Goal: Task Accomplishment & Management: Manage account settings

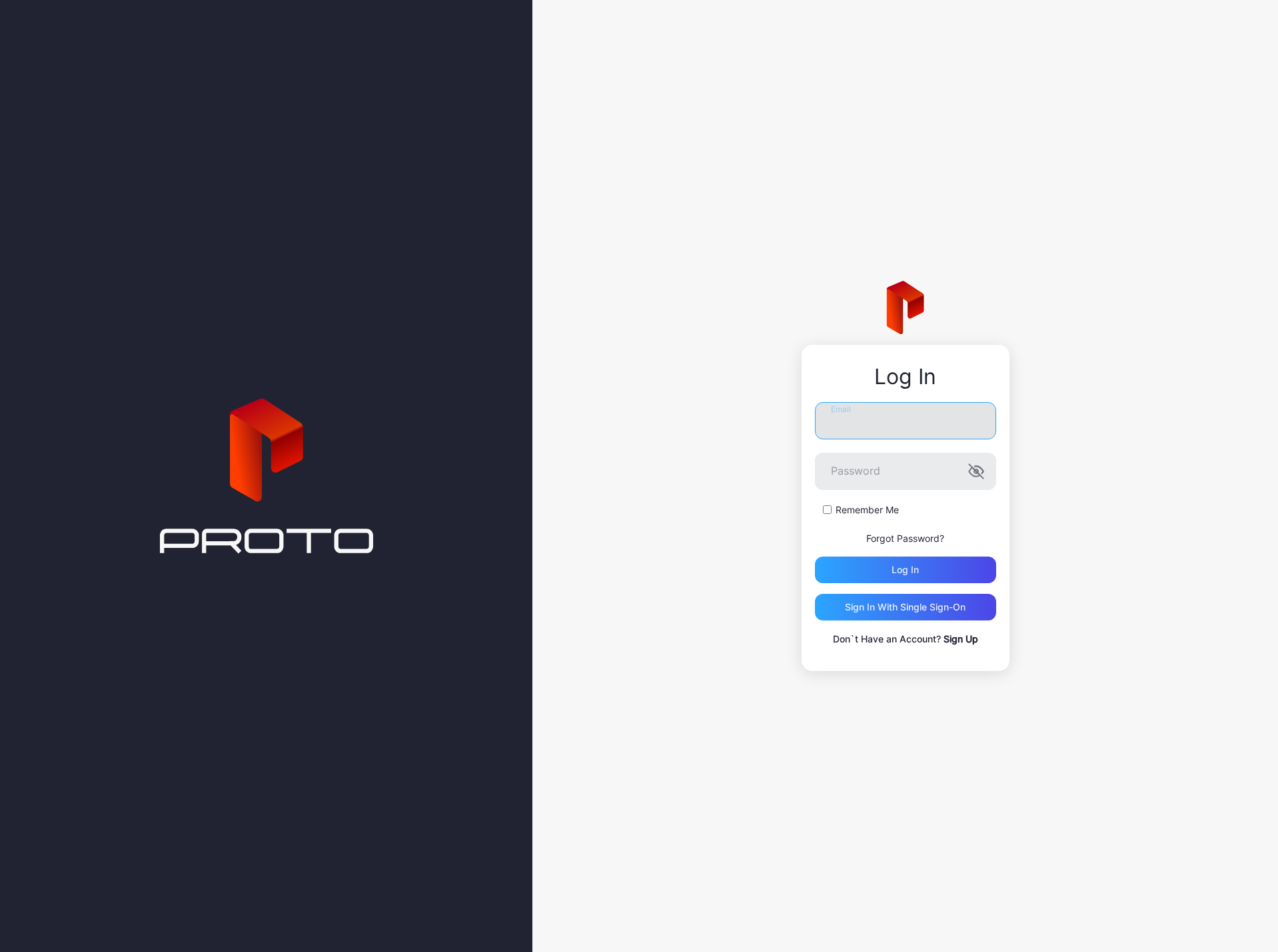
click at [930, 417] on input "Email" at bounding box center [906, 421] width 181 height 37
click at [969, 427] on label "Email" at bounding box center [906, 421] width 181 height 37
click at [969, 427] on input "Email" at bounding box center [906, 421] width 181 height 37
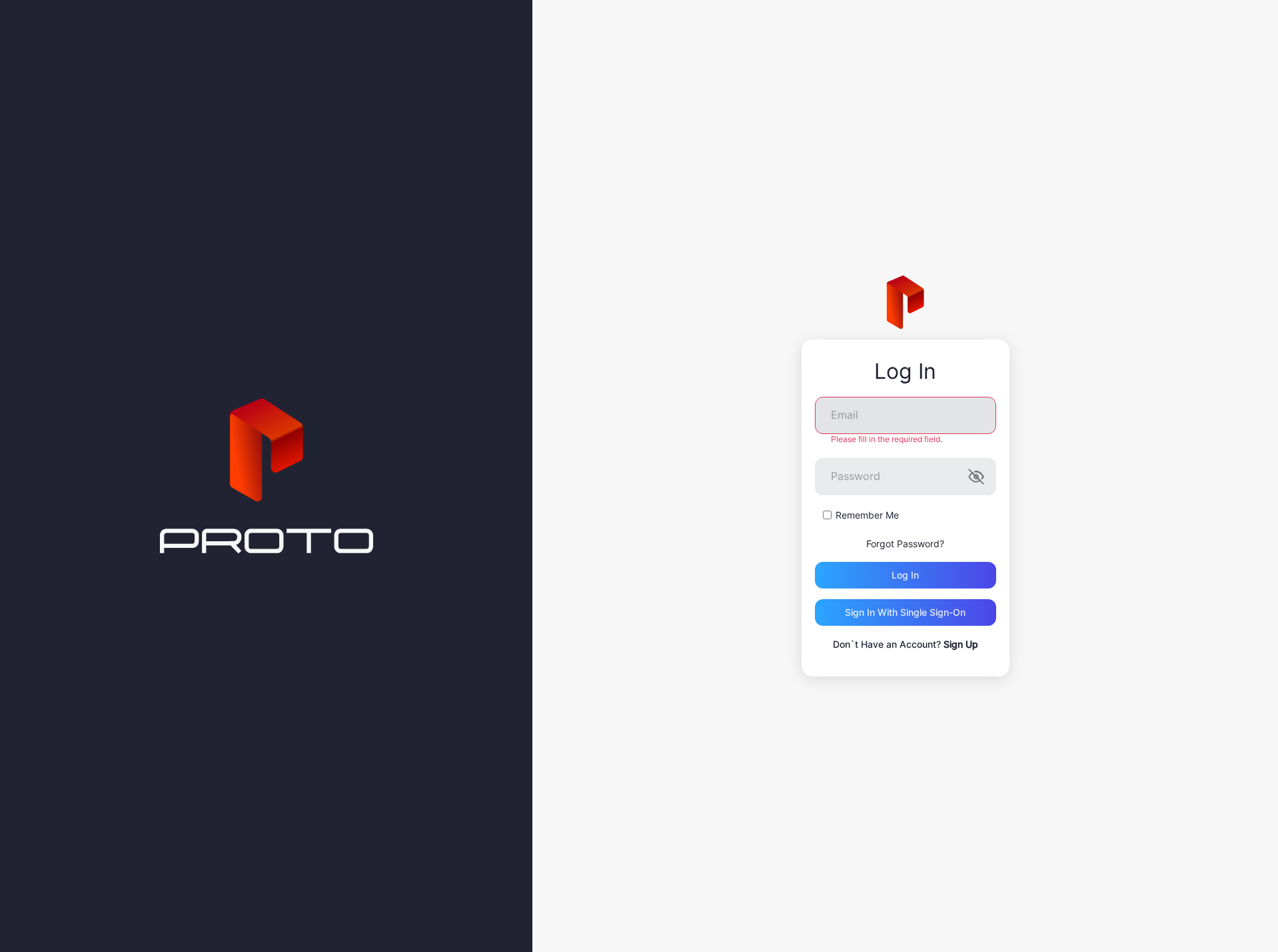
click at [969, 423] on keeper-lock "Open Keeper Popup" at bounding box center [971, 415] width 16 height 16
click at [969, 416] on keeper-lock "Open Keeper Popup" at bounding box center [971, 415] width 16 height 16
click at [969, 415] on keeper-lock "Open Keeper Popup" at bounding box center [971, 415] width 16 height 16
click at [969, 419] on keeper-lock "Open Keeper Popup" at bounding box center [971, 415] width 16 height 16
click at [910, 422] on input "Email" at bounding box center [906, 415] width 181 height 37
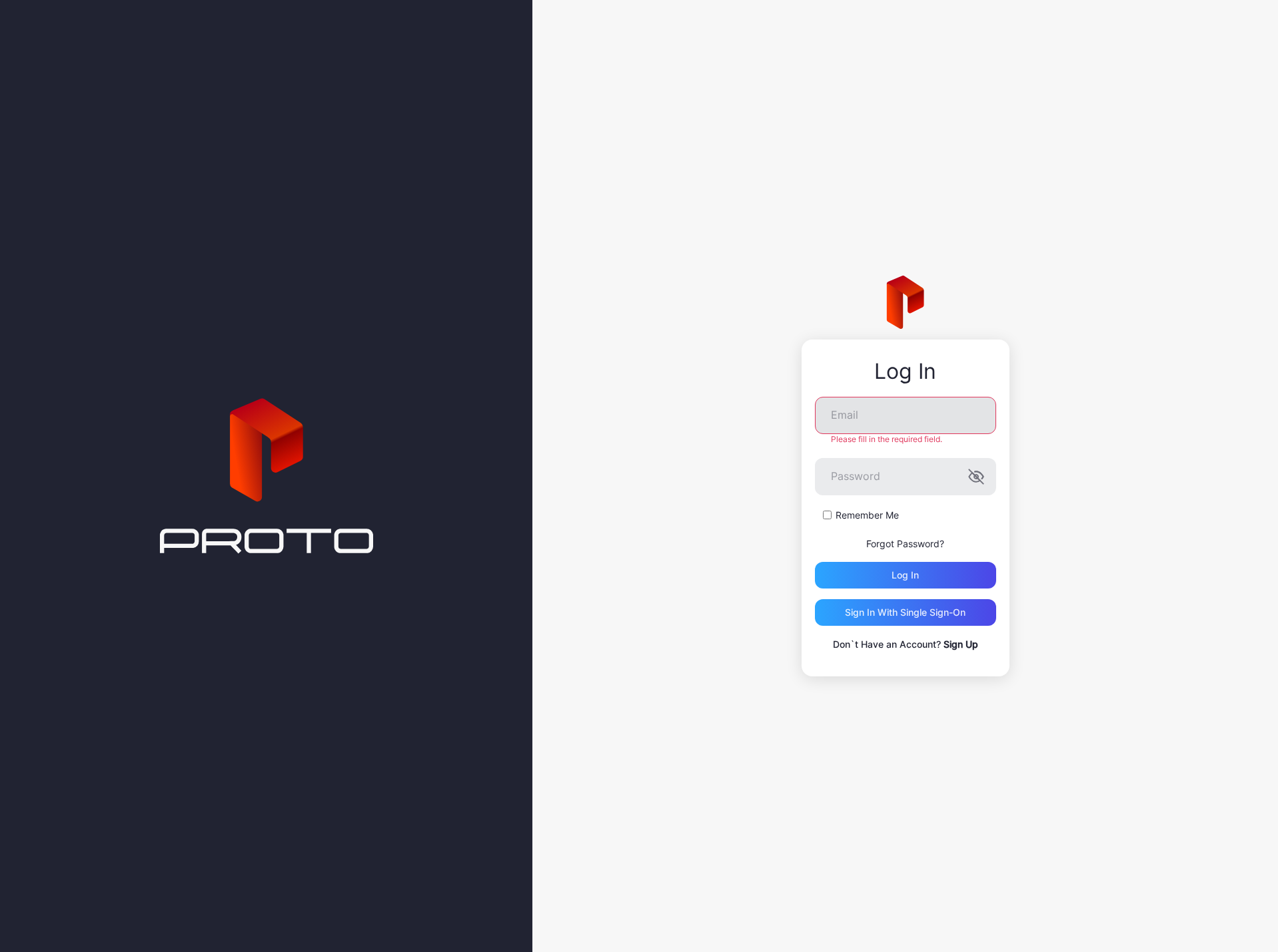
click at [971, 417] on keeper-lock "Open Keeper Popup" at bounding box center [971, 415] width 16 height 16
click at [918, 417] on input "Email" at bounding box center [906, 415] width 181 height 37
click at [939, 411] on input "Email" at bounding box center [906, 415] width 181 height 37
click at [968, 415] on keeper-lock "Open Keeper Popup" at bounding box center [971, 415] width 16 height 16
click at [937, 414] on input "Email" at bounding box center [906, 415] width 181 height 37
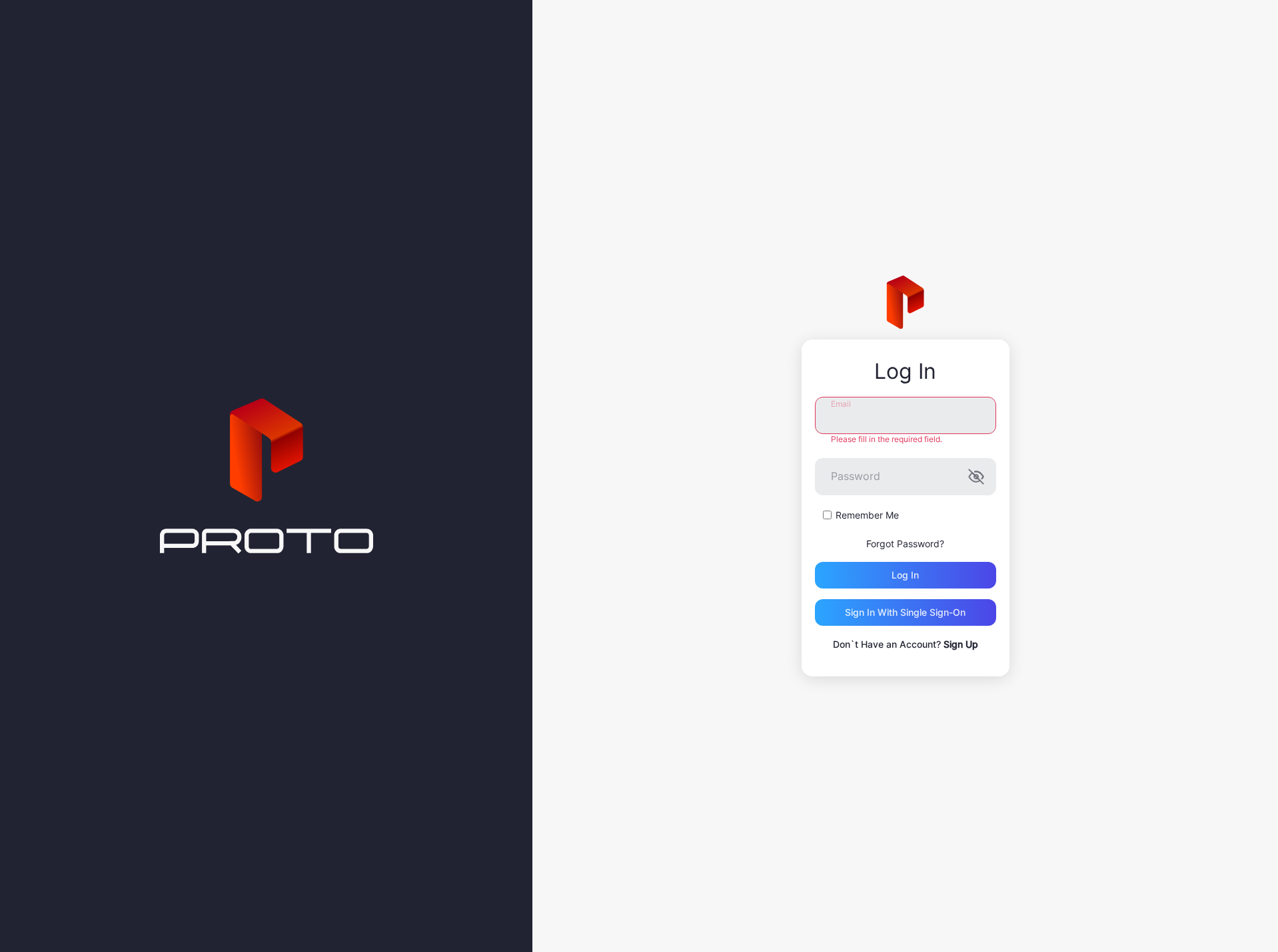
type input "**********"
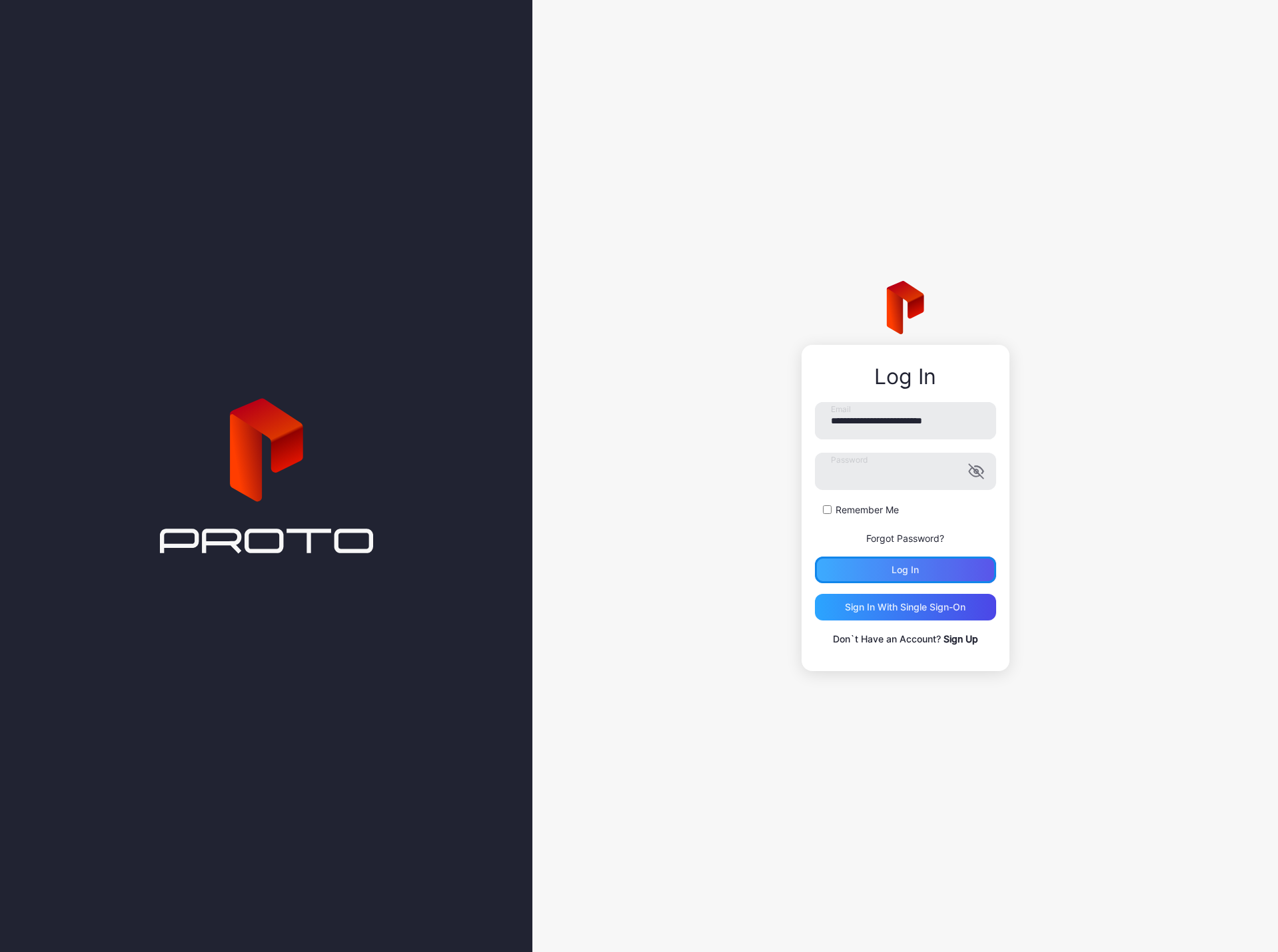
click at [903, 569] on div "Log in" at bounding box center [905, 570] width 27 height 11
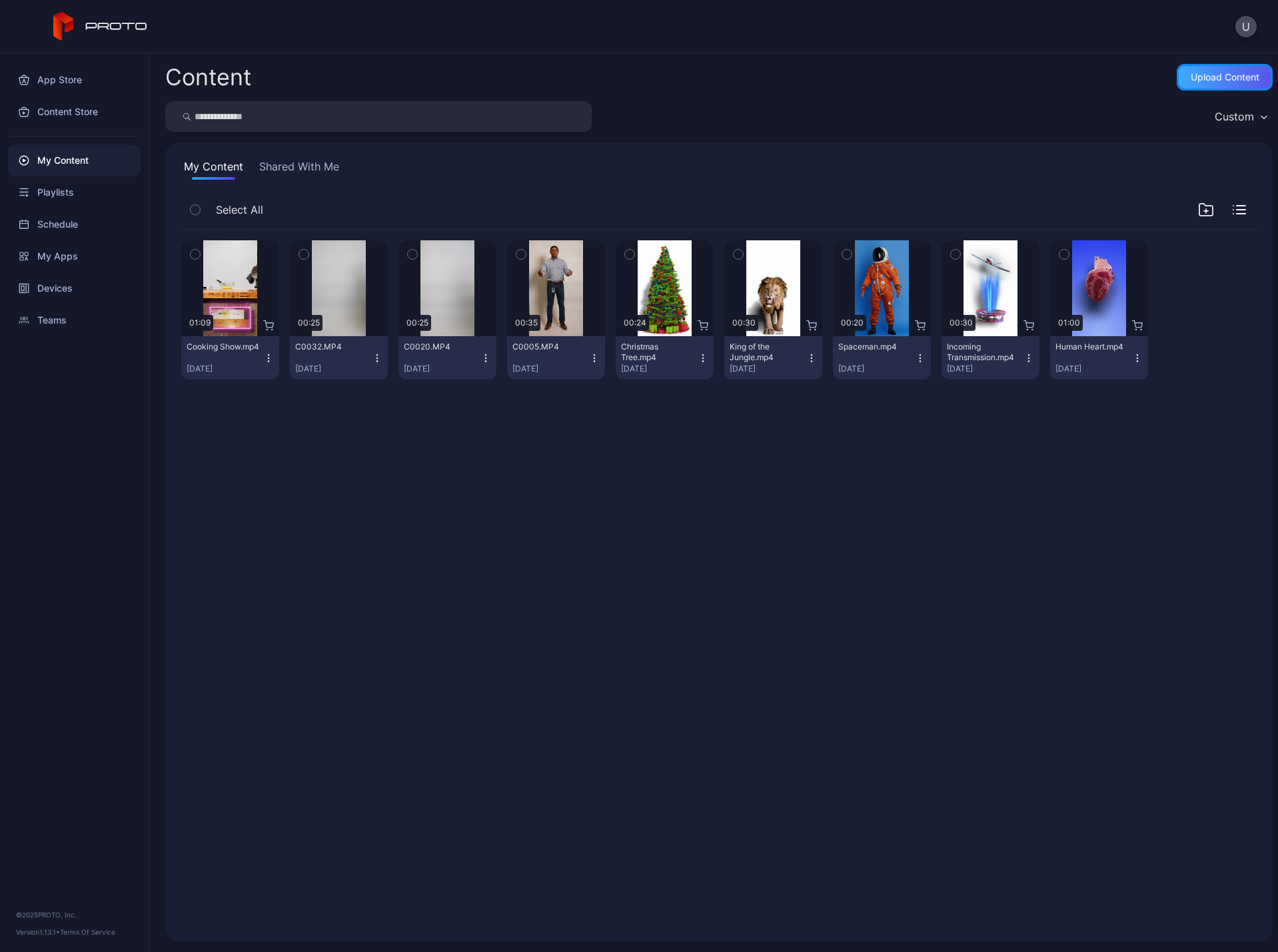
click at [1216, 82] on div "Upload Content" at bounding box center [1224, 77] width 69 height 11
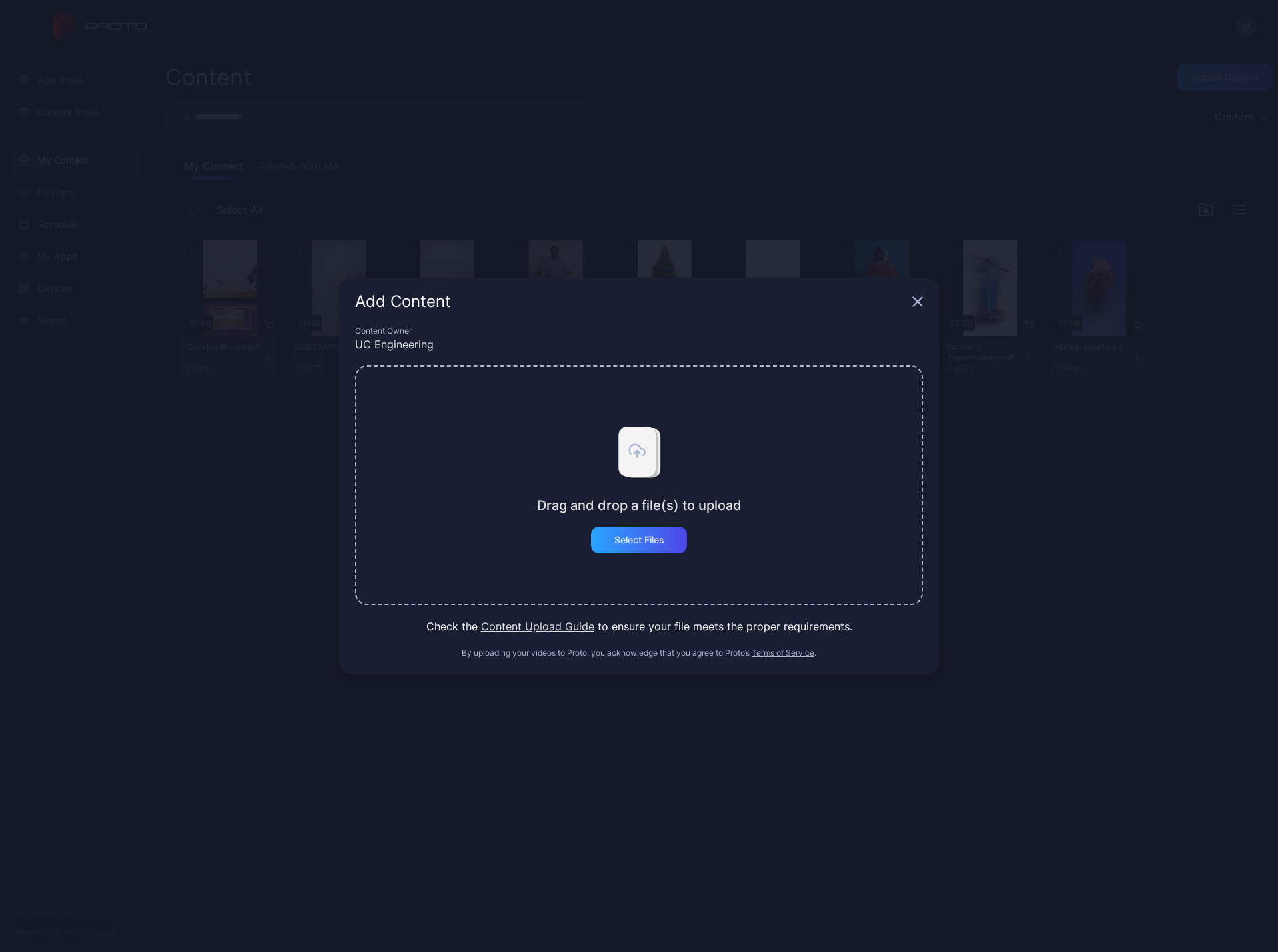
click at [924, 301] on div "Add Content" at bounding box center [639, 302] width 600 height 48
click at [921, 302] on icon "button" at bounding box center [918, 302] width 11 height 11
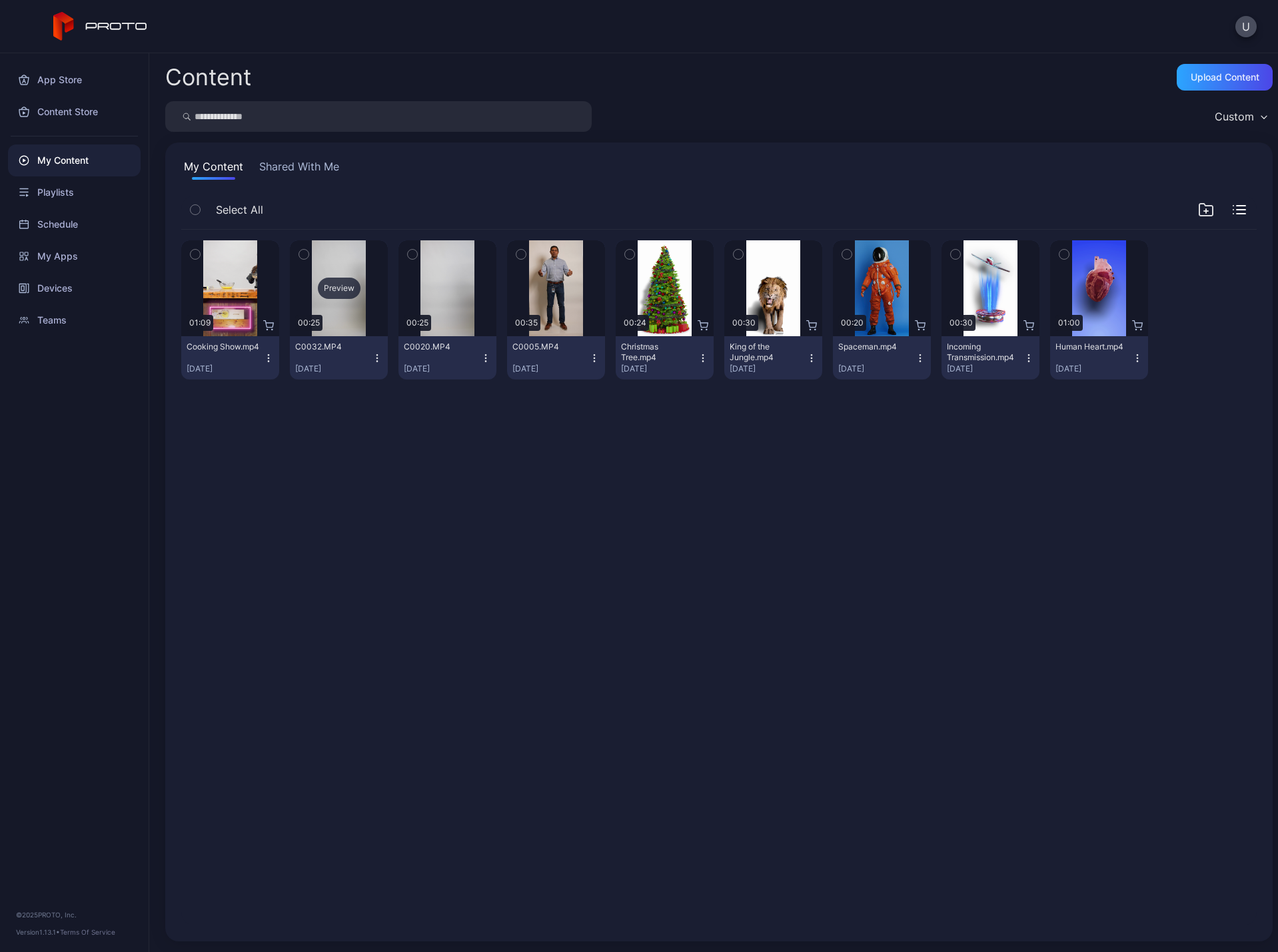
click at [309, 330] on div "Preview" at bounding box center [339, 288] width 98 height 96
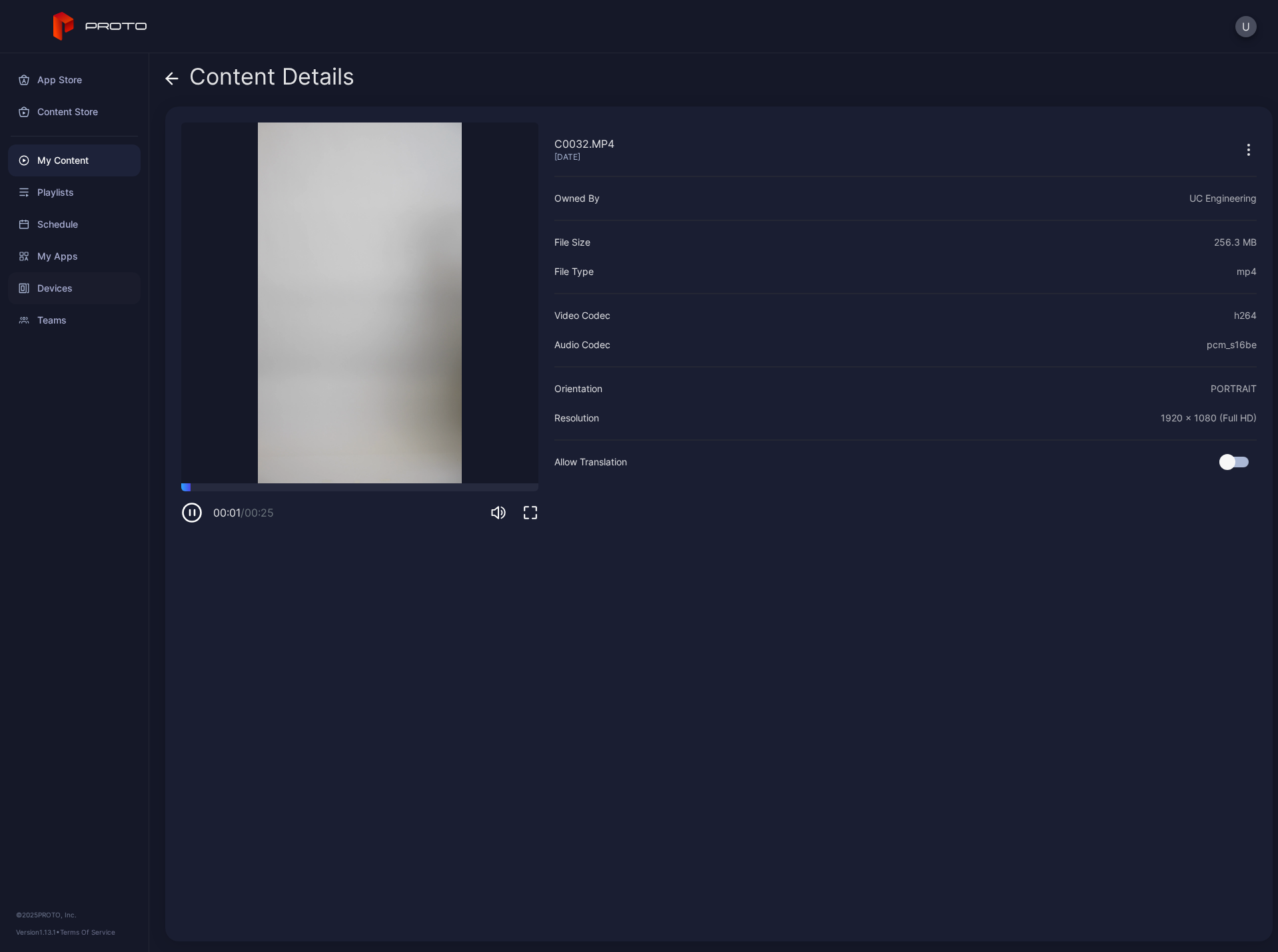
click at [59, 285] on div "Devices" at bounding box center [75, 288] width 133 height 32
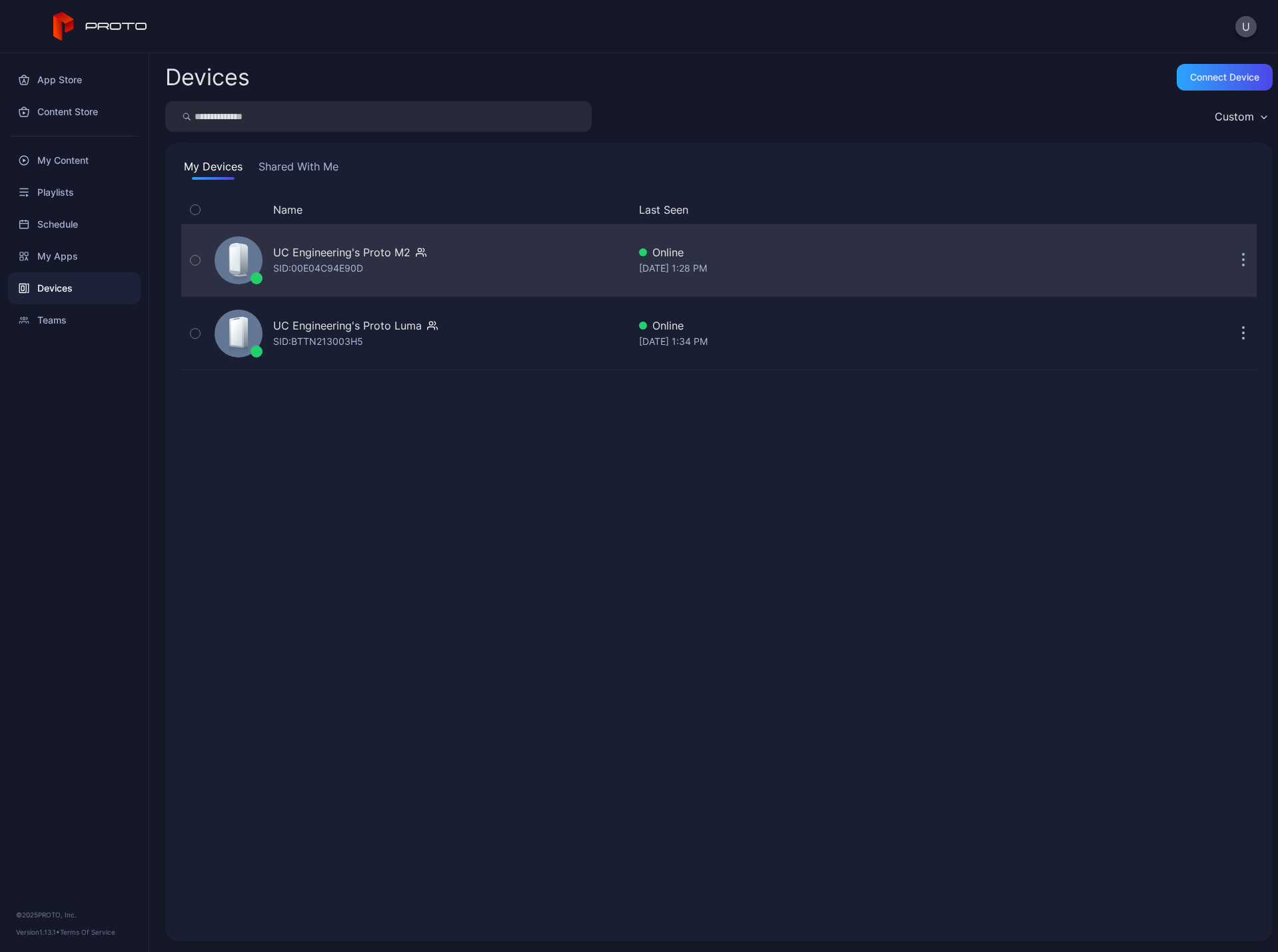
click at [1230, 259] on button "button" at bounding box center [1242, 260] width 26 height 26
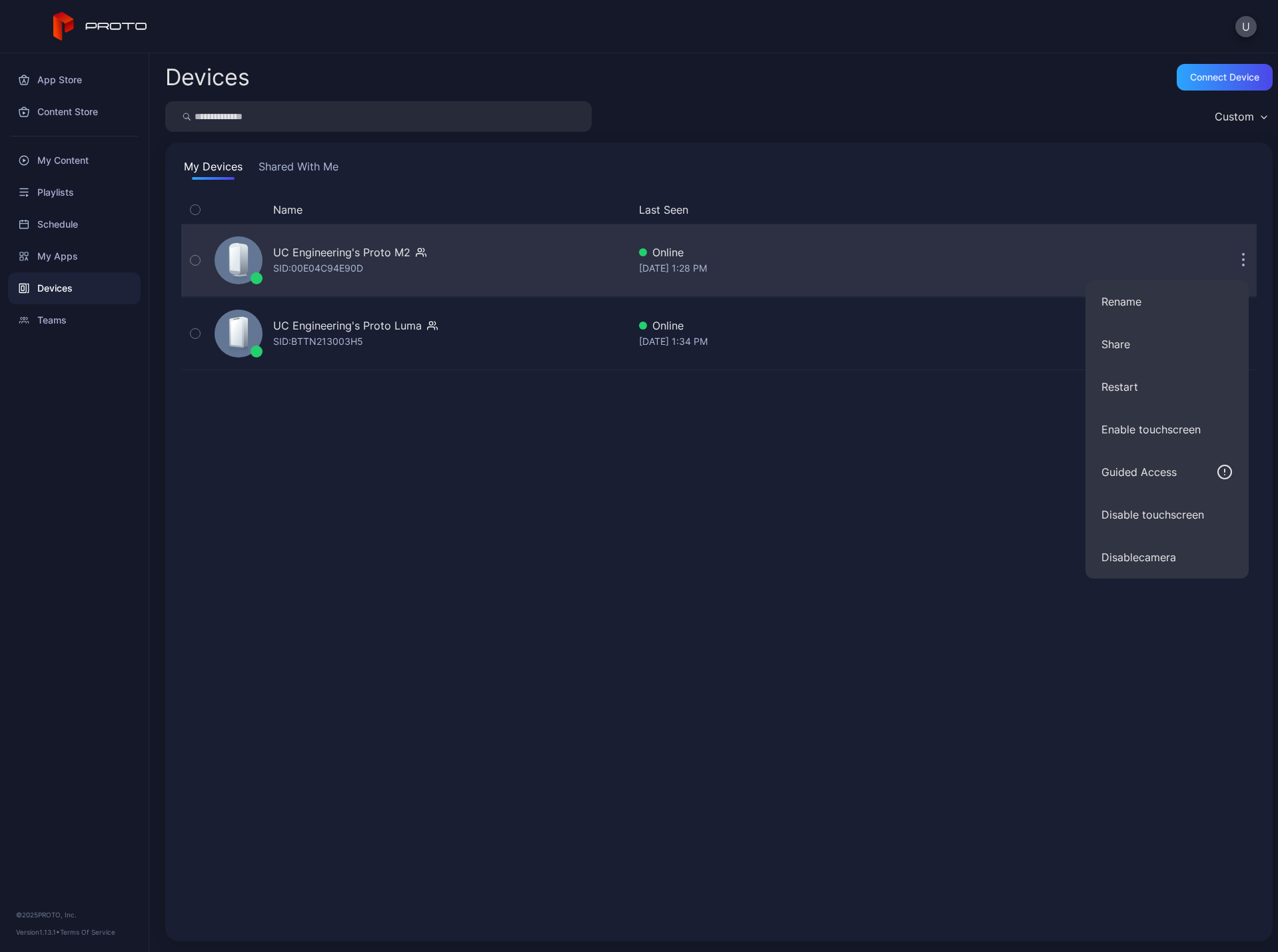
click at [697, 253] on div "Online" at bounding box center [863, 252] width 449 height 16
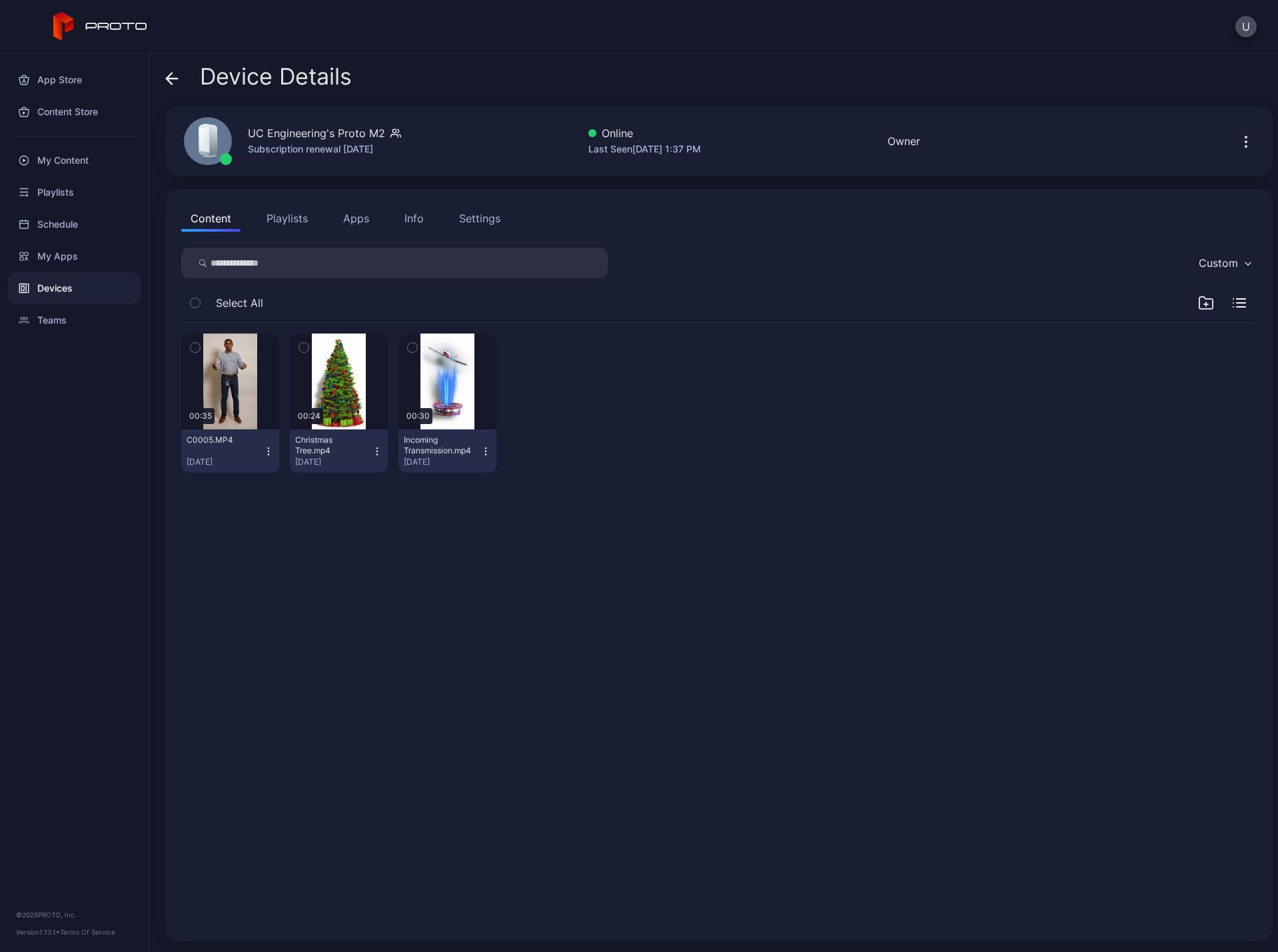
click at [1198, 307] on icon "button" at bounding box center [1205, 303] width 16 height 16
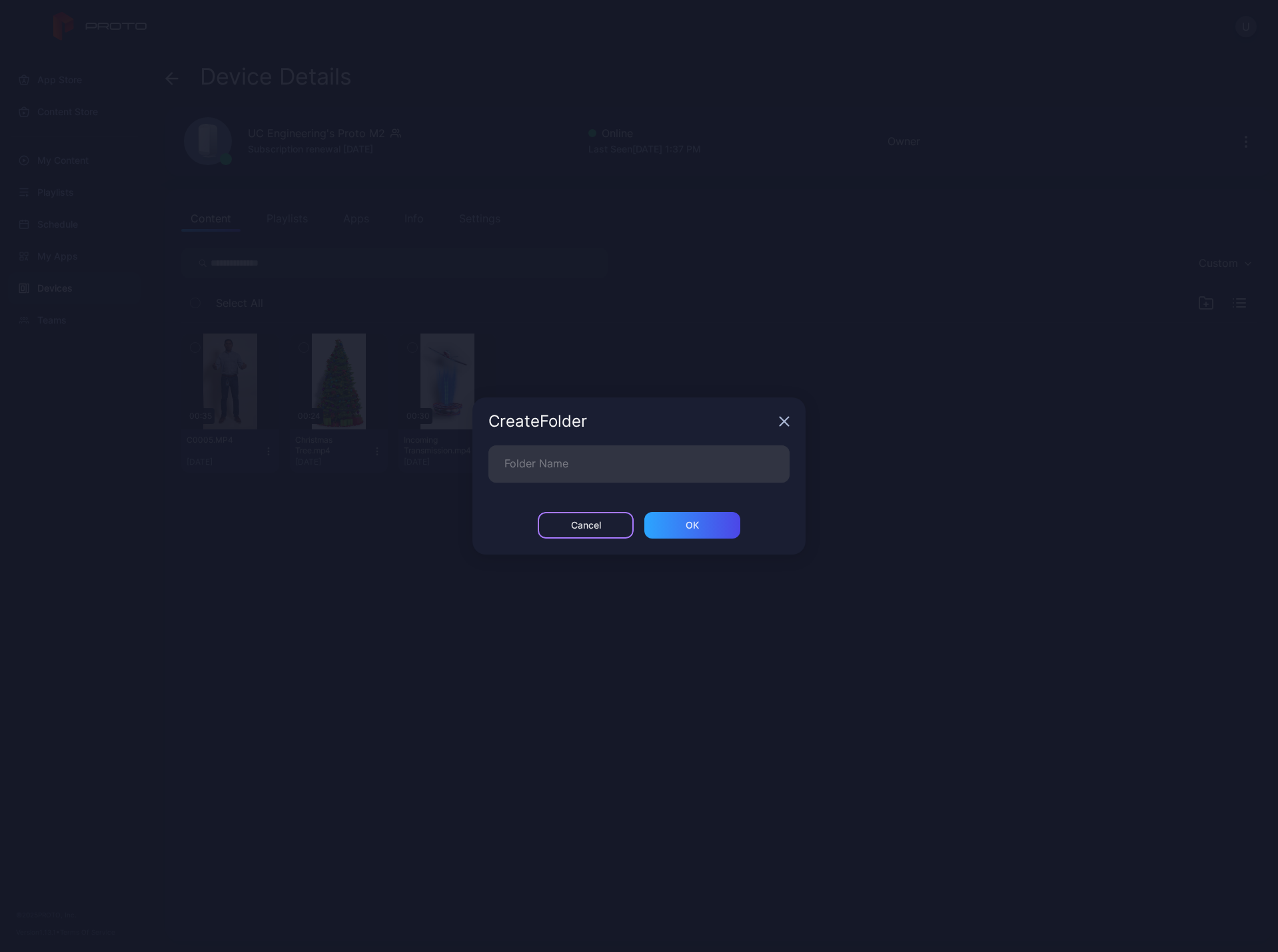
click at [572, 529] on div "Cancel" at bounding box center [586, 525] width 30 height 11
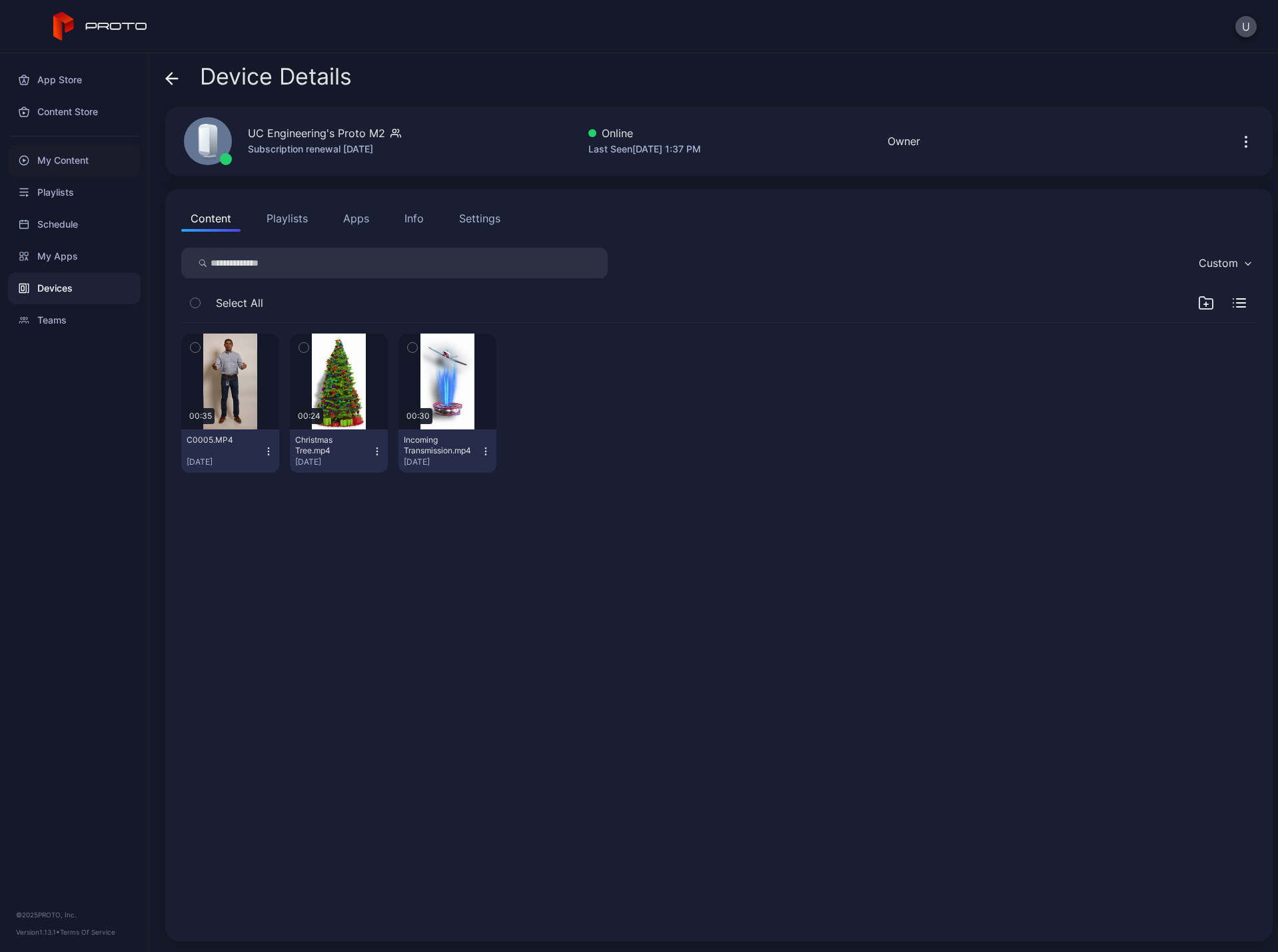
click at [57, 162] on div "My Content" at bounding box center [75, 160] width 133 height 32
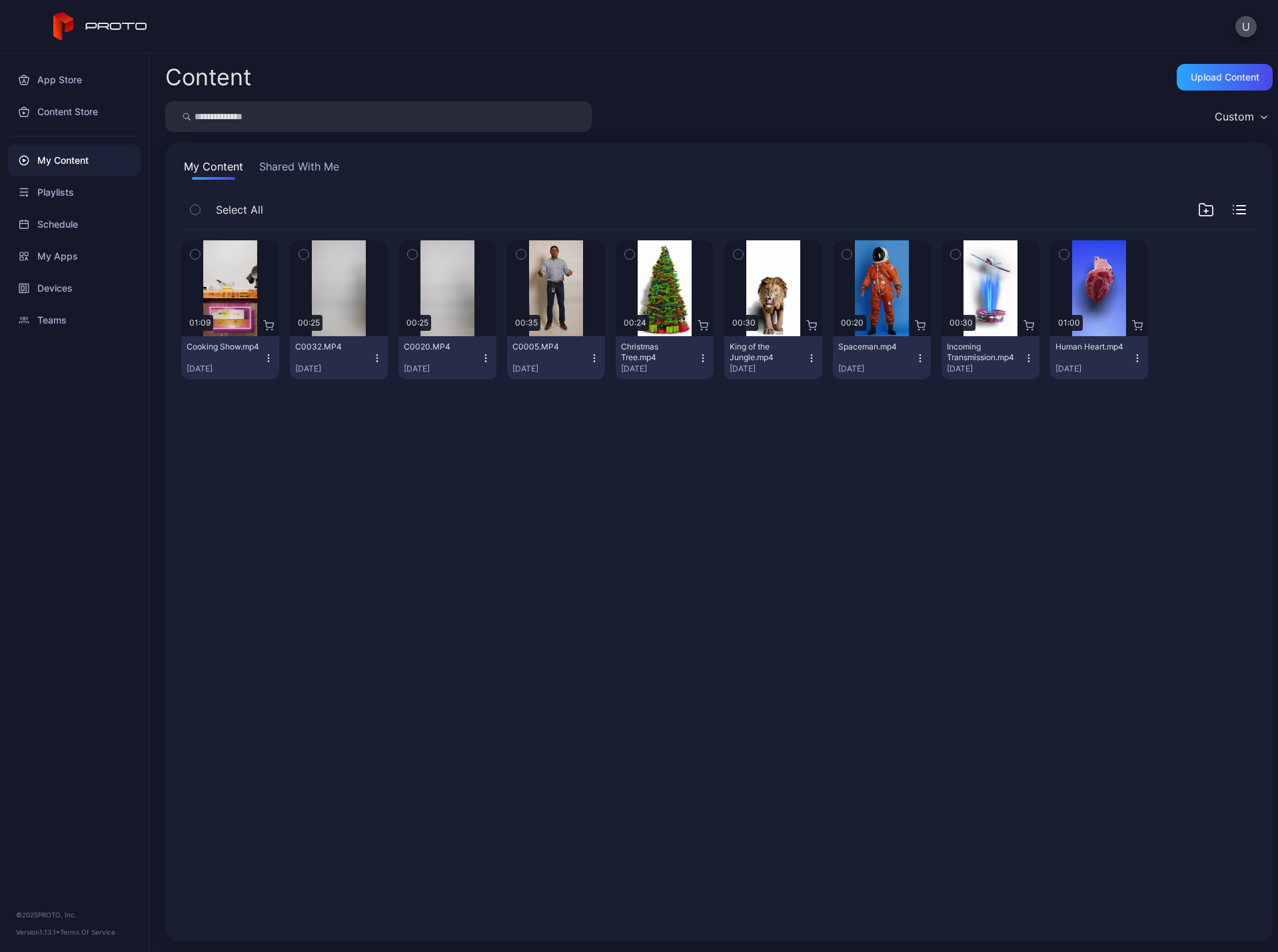
click at [268, 359] on icon "button" at bounding box center [268, 359] width 11 height 11
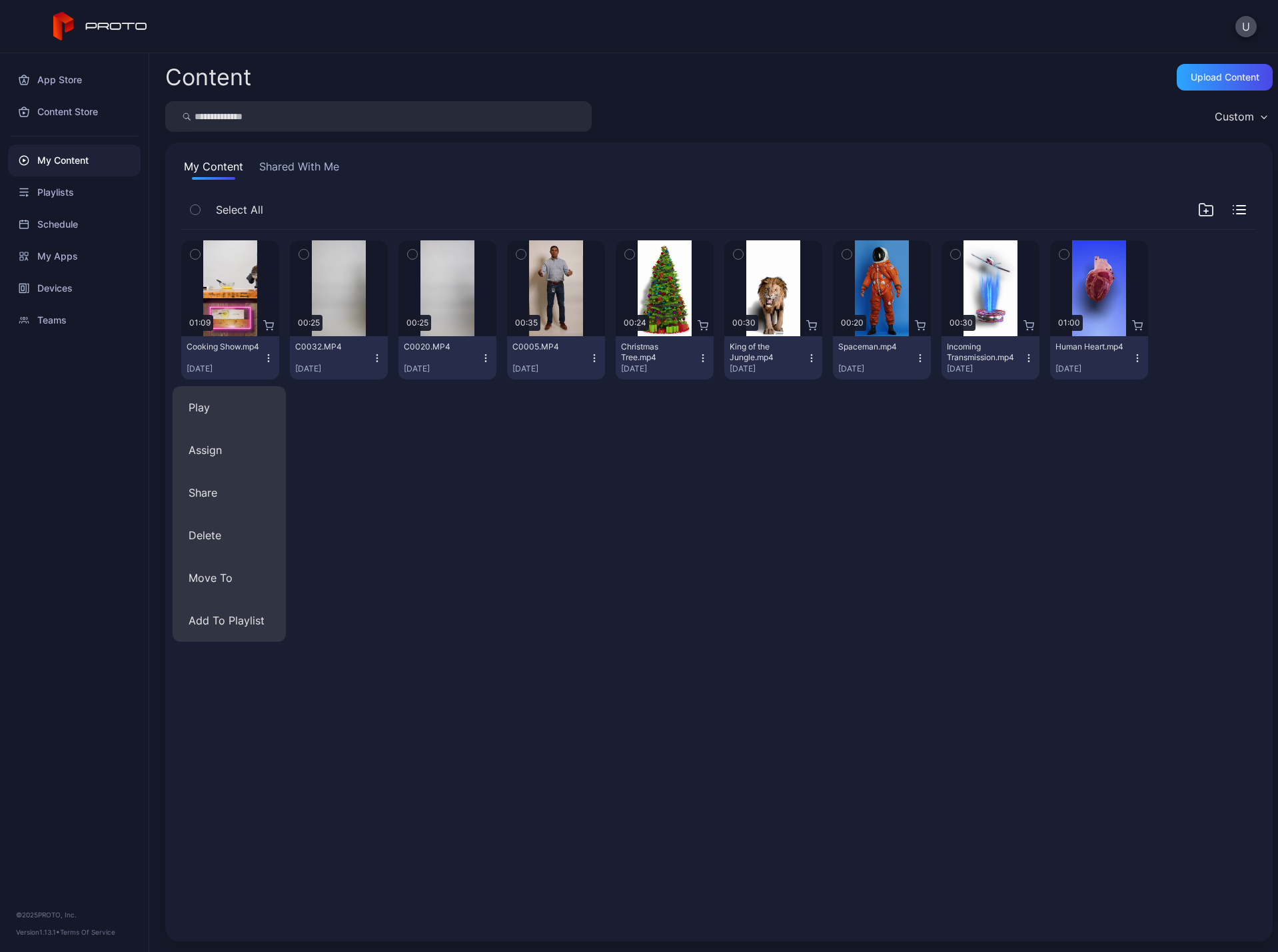
click at [353, 454] on div "Preview 01:09 Cooking Show.mp4 [DATE] Preview 00:25 C0032.MP4 [DATE] Preview 00…" at bounding box center [719, 578] width 1097 height 717
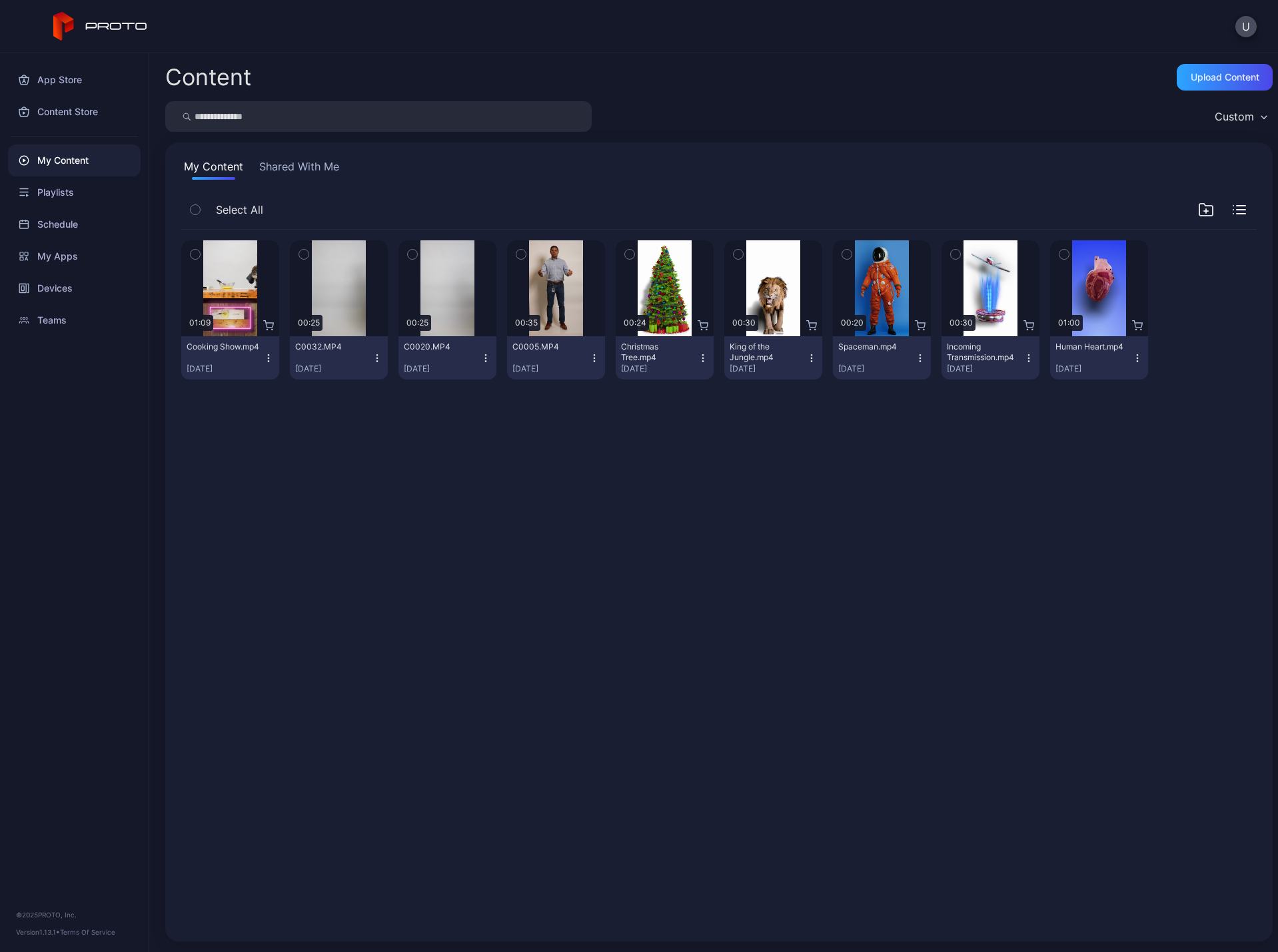
click at [266, 362] on icon "button" at bounding box center [268, 359] width 11 height 11
click at [48, 288] on div "Devices" at bounding box center [75, 288] width 133 height 32
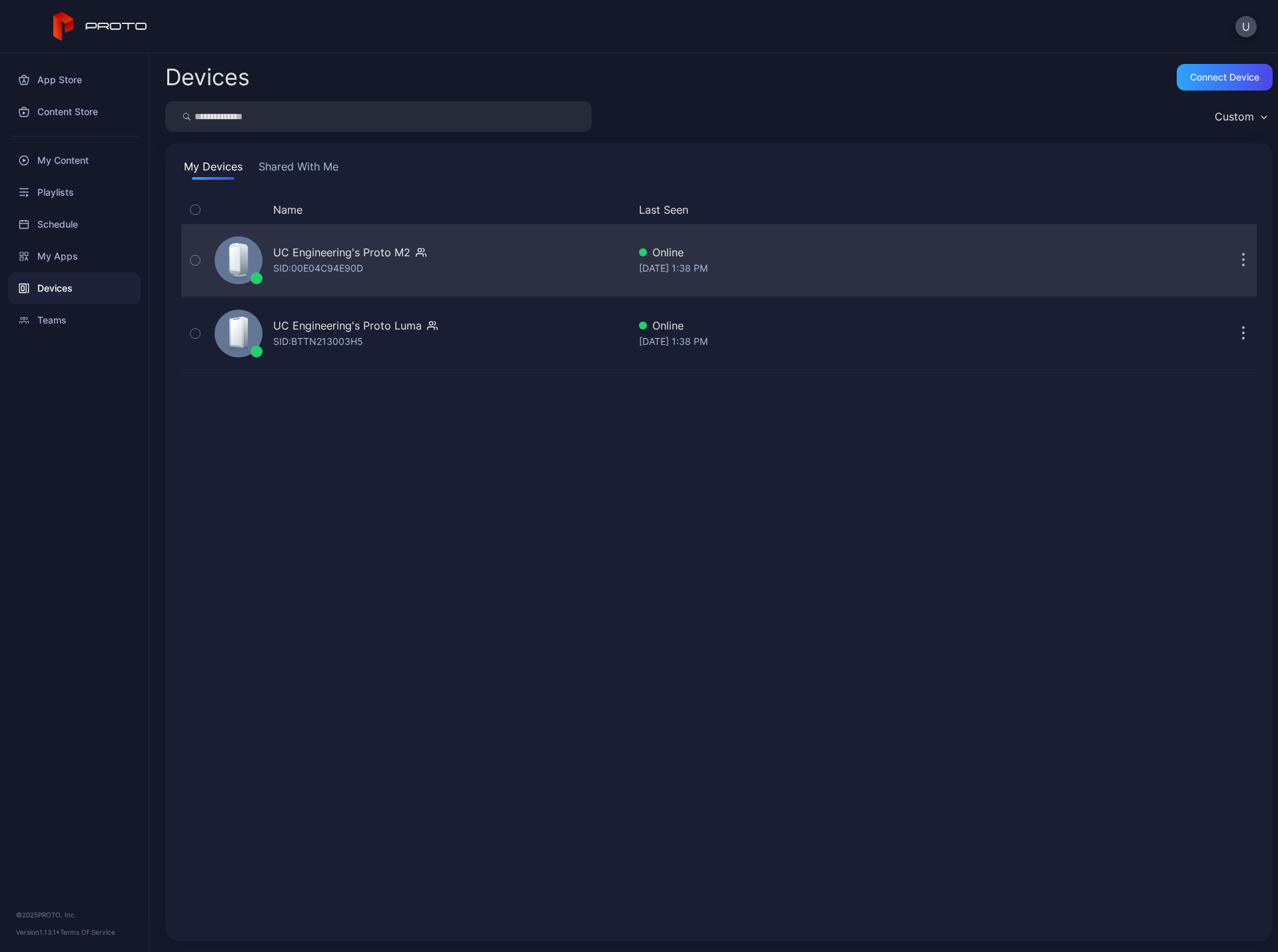
click at [1242, 261] on icon "button" at bounding box center [1243, 261] width 2 height 2
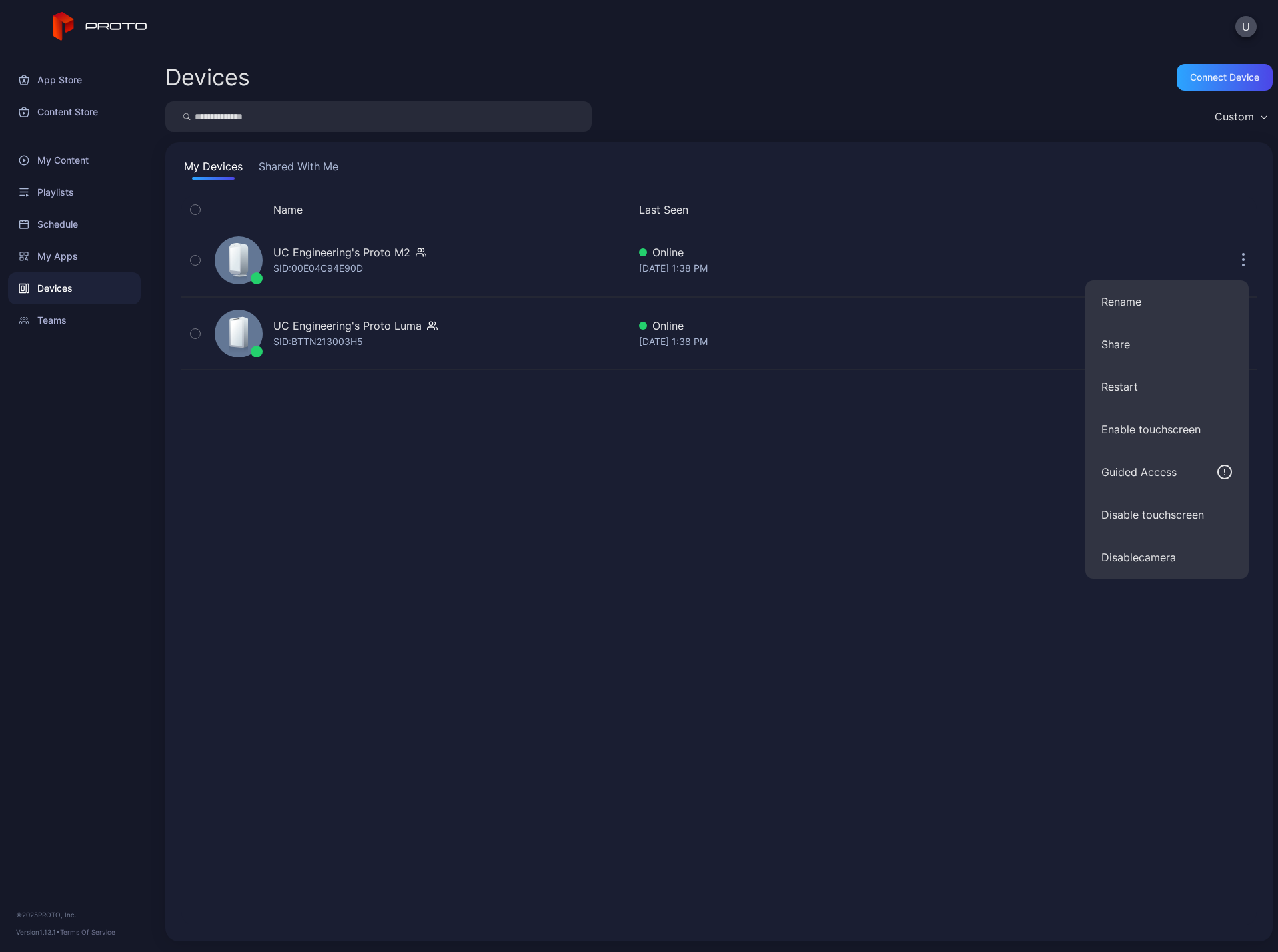
click at [693, 526] on div "Name Last Seen UC Engineering's Proto M2 SID: 00E04C94E90D Online [DATE] 1:38 P…" at bounding box center [719, 560] width 1076 height 730
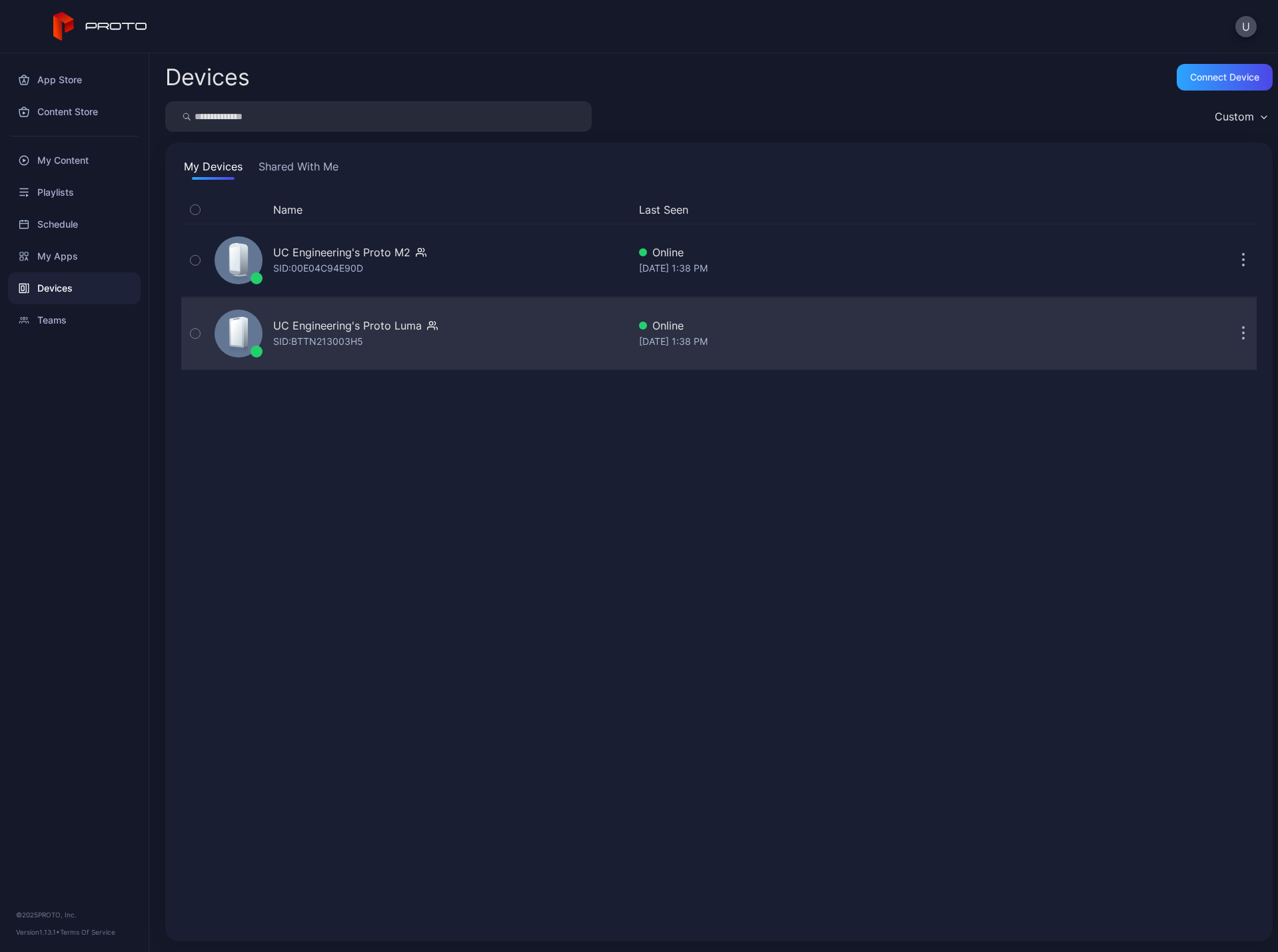
click at [1230, 331] on button "button" at bounding box center [1242, 333] width 26 height 26
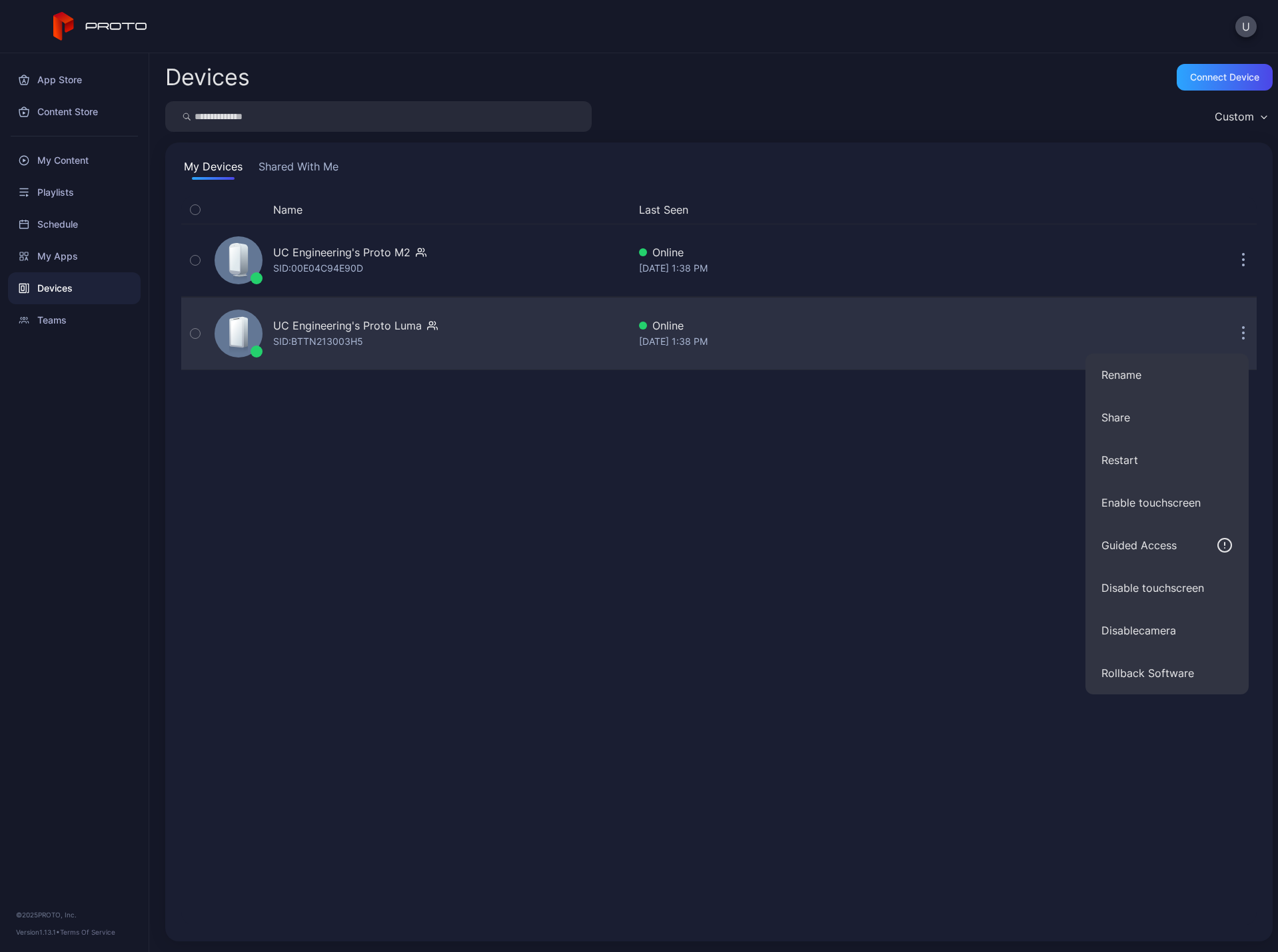
click at [512, 344] on div "UC Engineering's Proto [PERSON_NAME]: BTTN213003H5" at bounding box center [418, 334] width 419 height 66
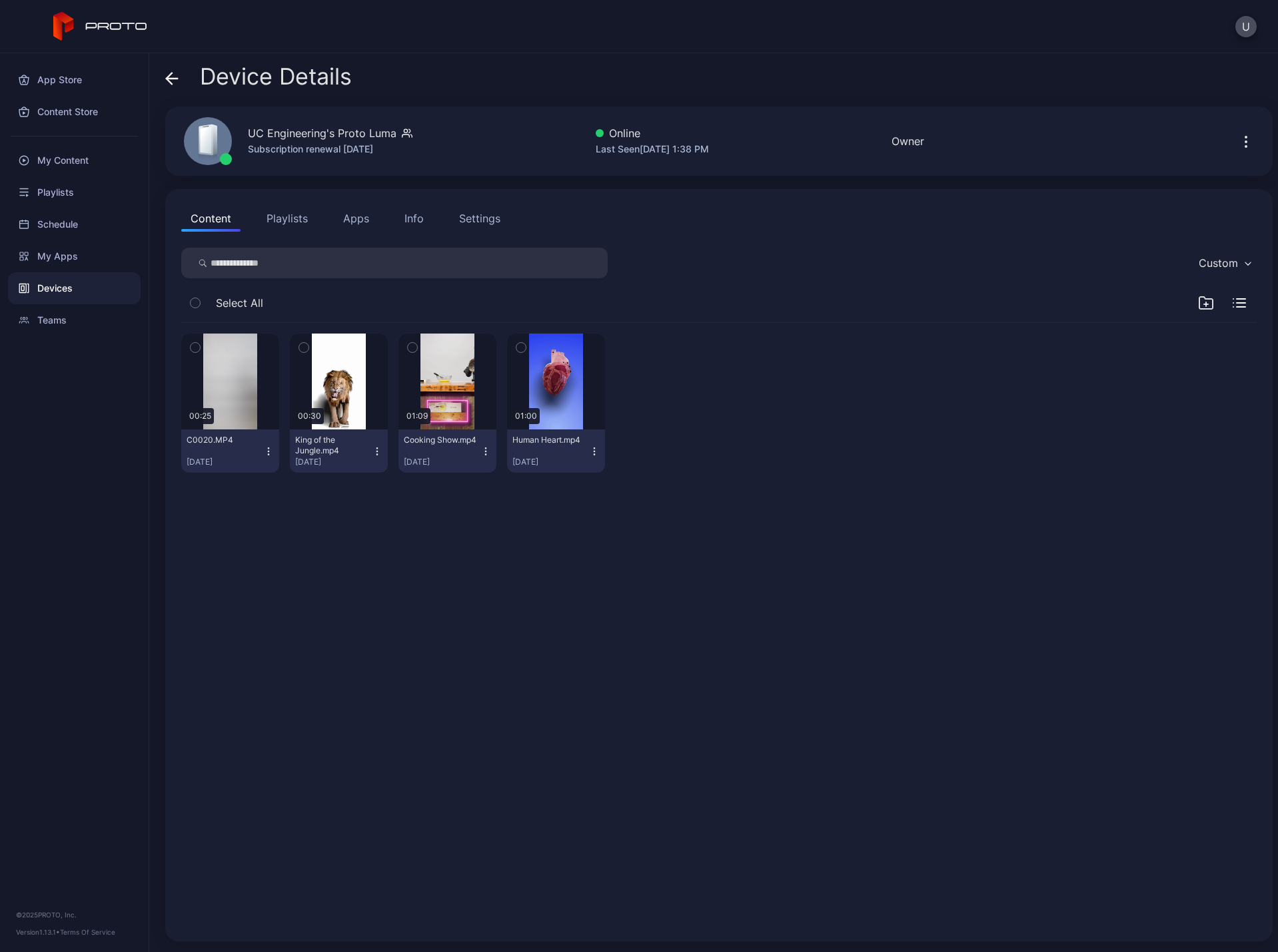
click at [489, 220] on div "Settings" at bounding box center [480, 218] width 42 height 16
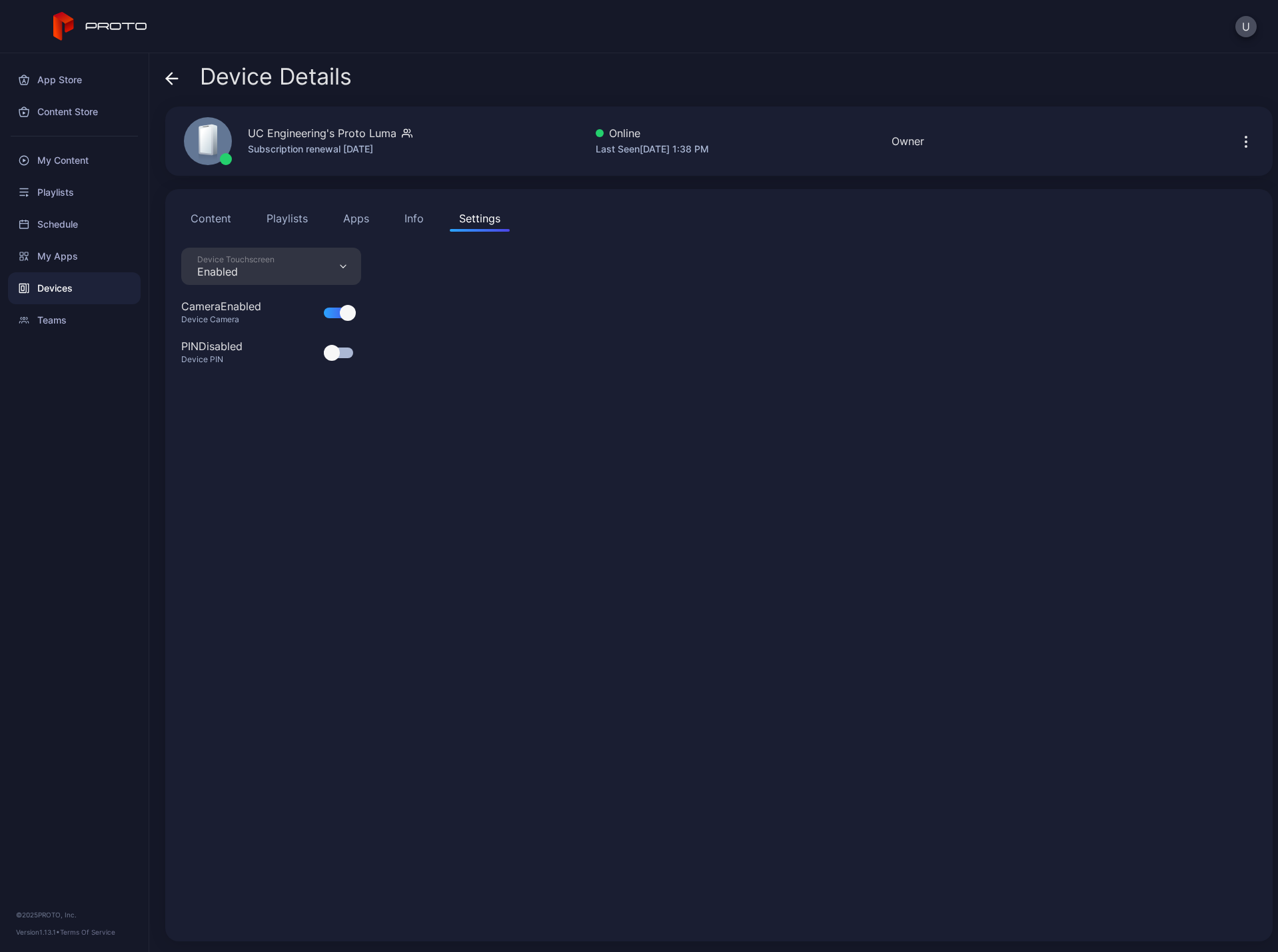
click at [413, 217] on div "Info" at bounding box center [414, 218] width 20 height 16
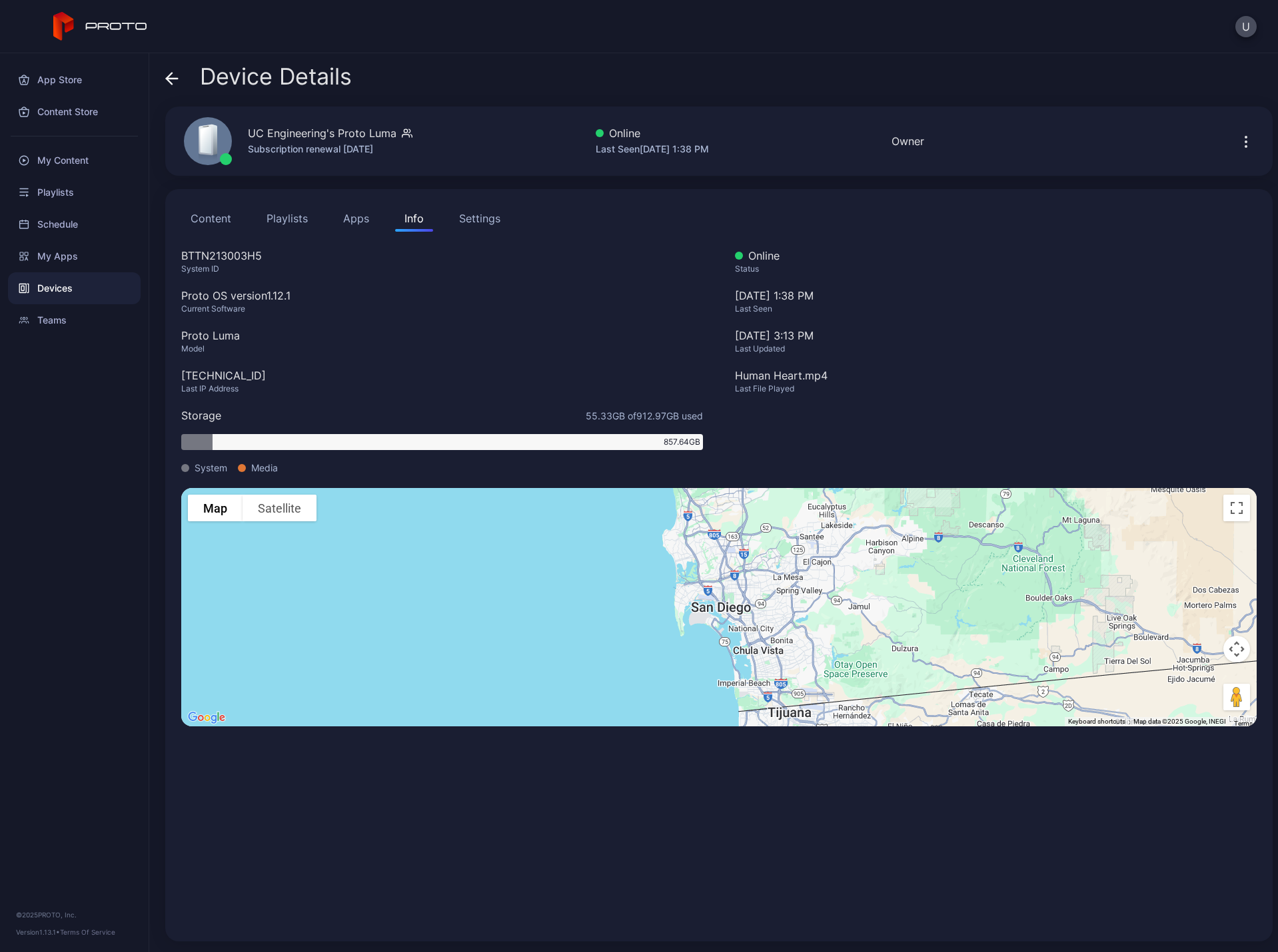
click at [370, 223] on button "Apps" at bounding box center [356, 218] width 45 height 26
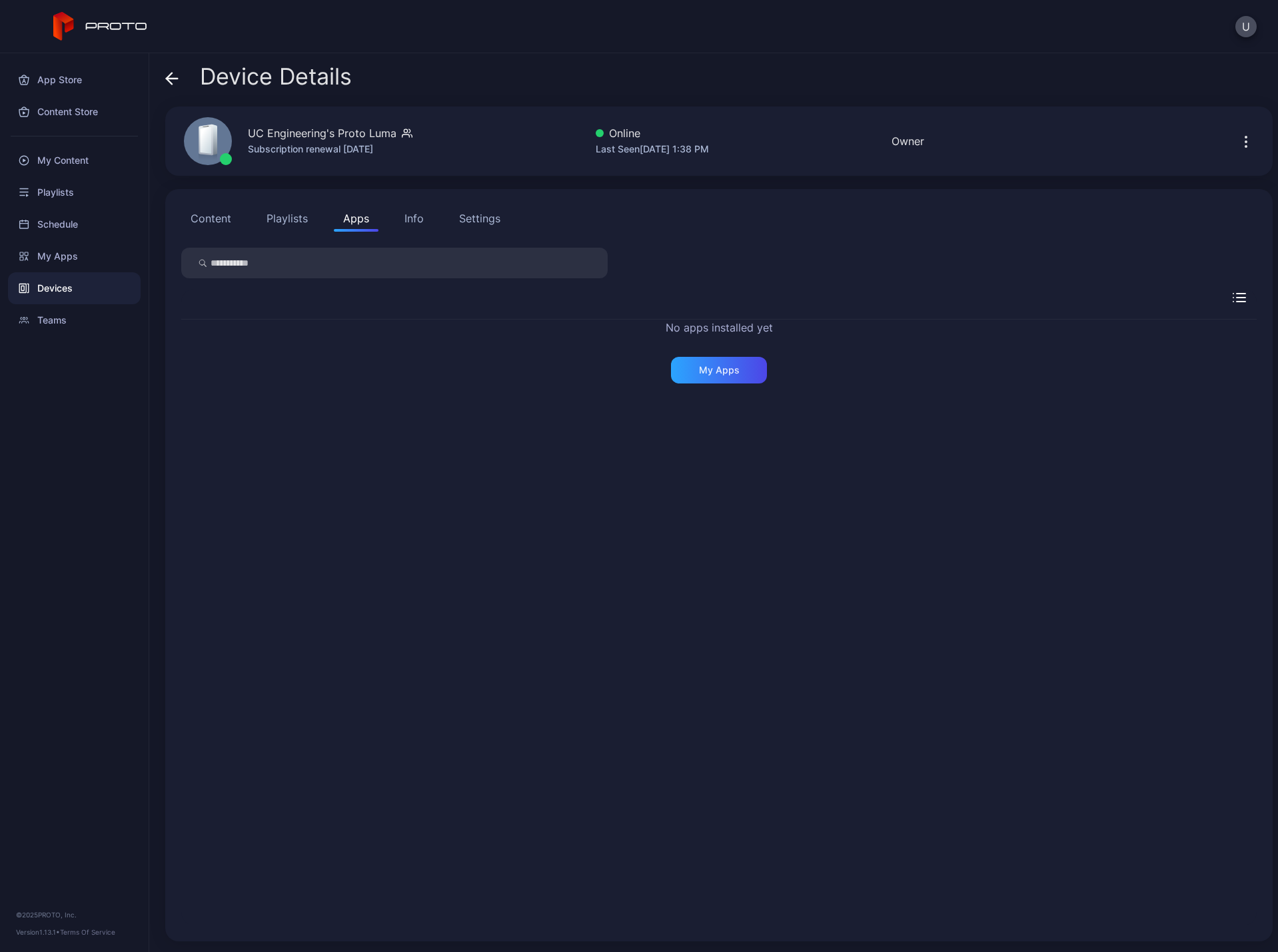
click at [294, 226] on button "Playlists" at bounding box center [286, 218] width 60 height 26
click at [225, 223] on button "Content" at bounding box center [211, 218] width 60 height 26
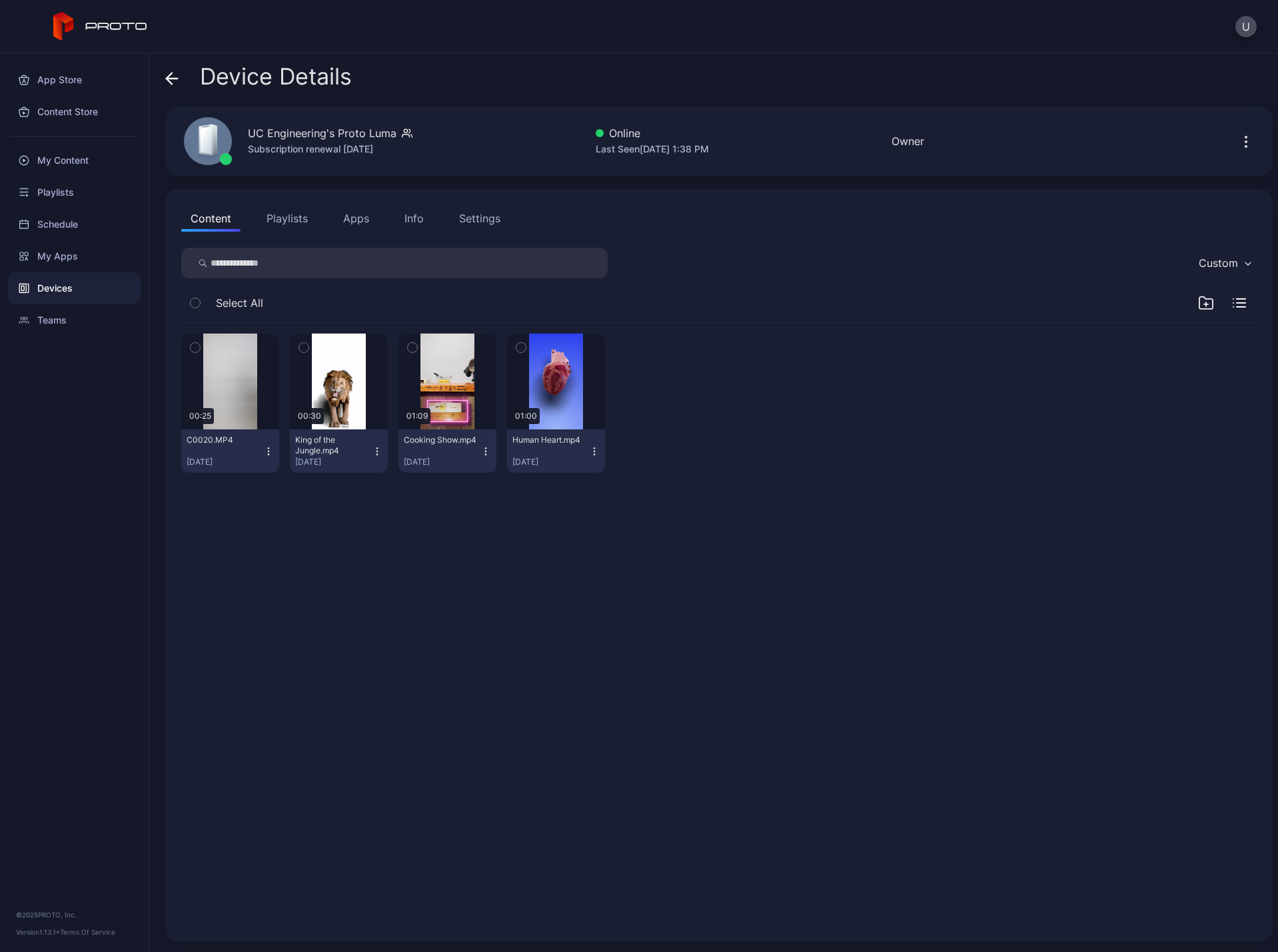
click at [294, 219] on button "Playlists" at bounding box center [286, 218] width 60 height 26
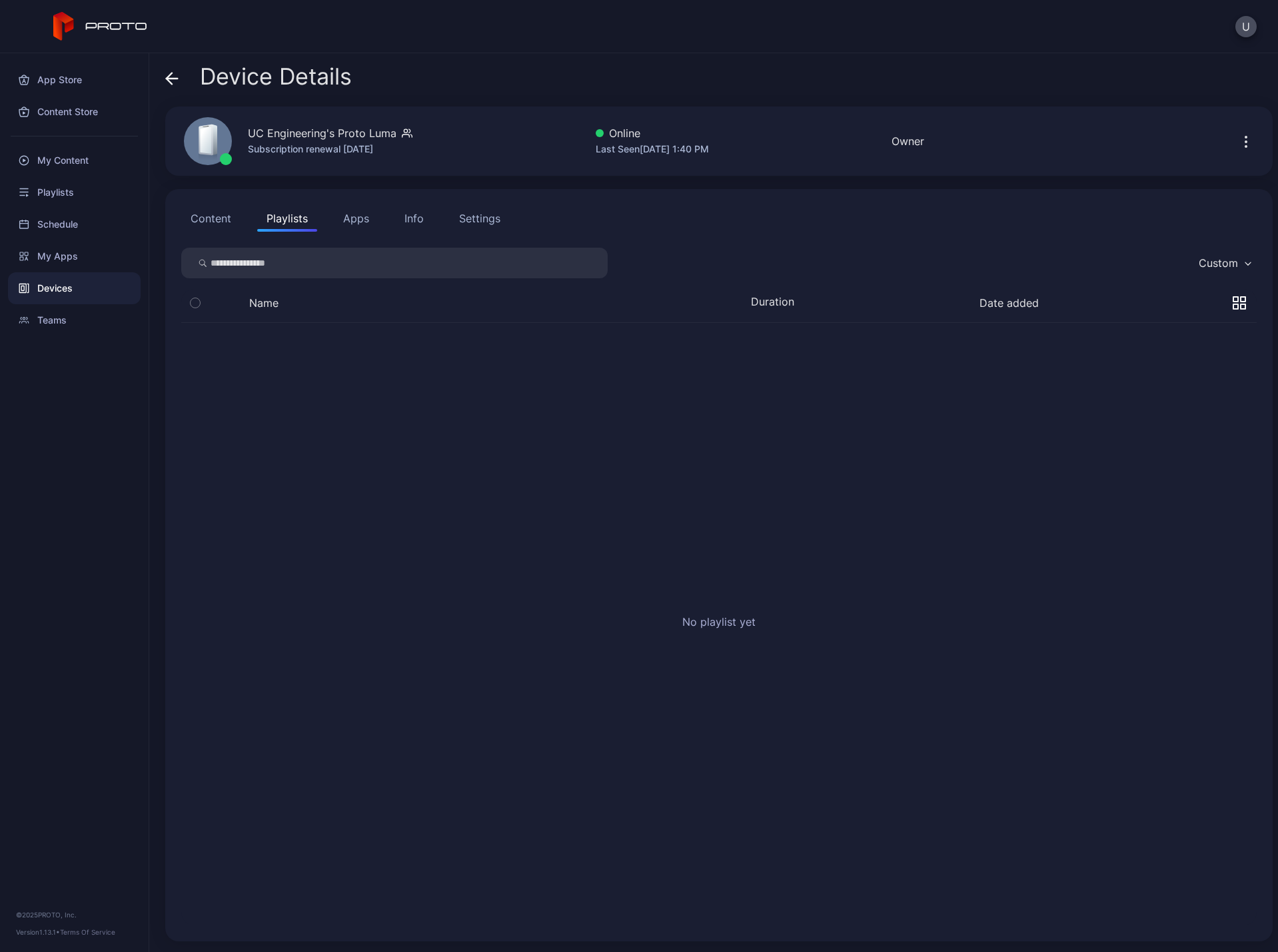
click at [339, 226] on button "Apps" at bounding box center [356, 218] width 45 height 26
click at [415, 214] on div "Info" at bounding box center [414, 218] width 20 height 16
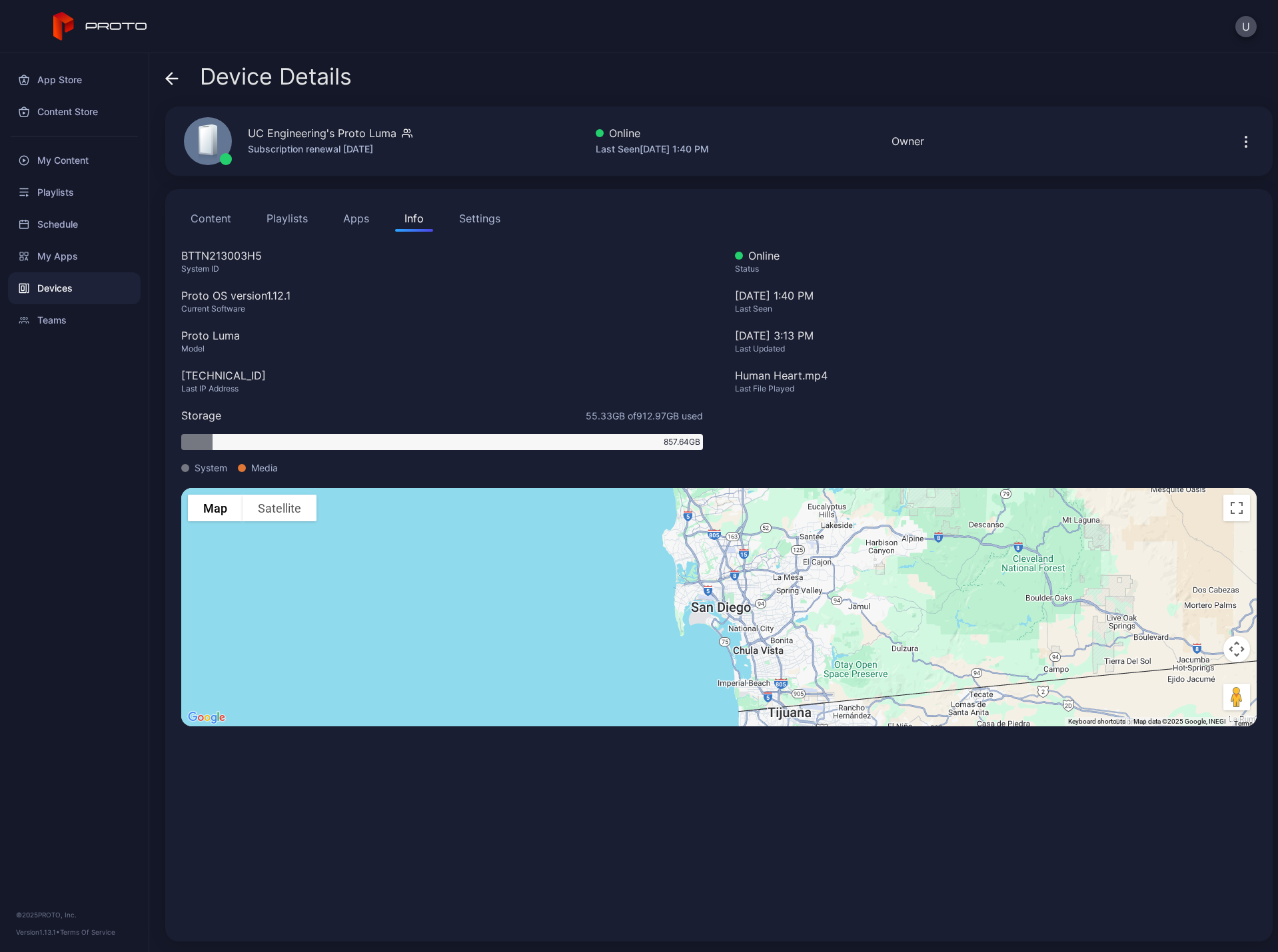
click at [480, 222] on div "Settings" at bounding box center [480, 218] width 42 height 16
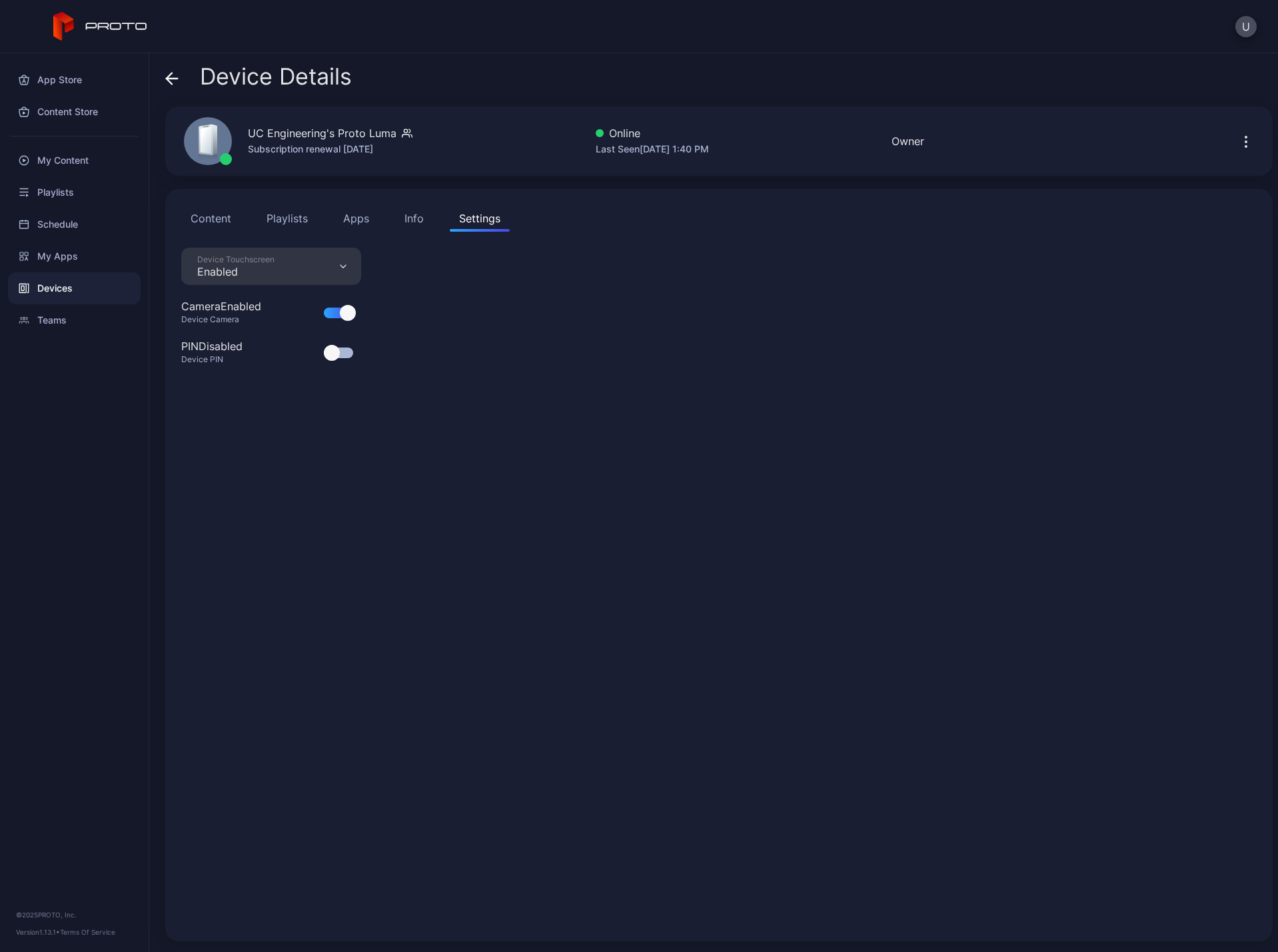
click at [404, 226] on button "Info" at bounding box center [414, 218] width 38 height 26
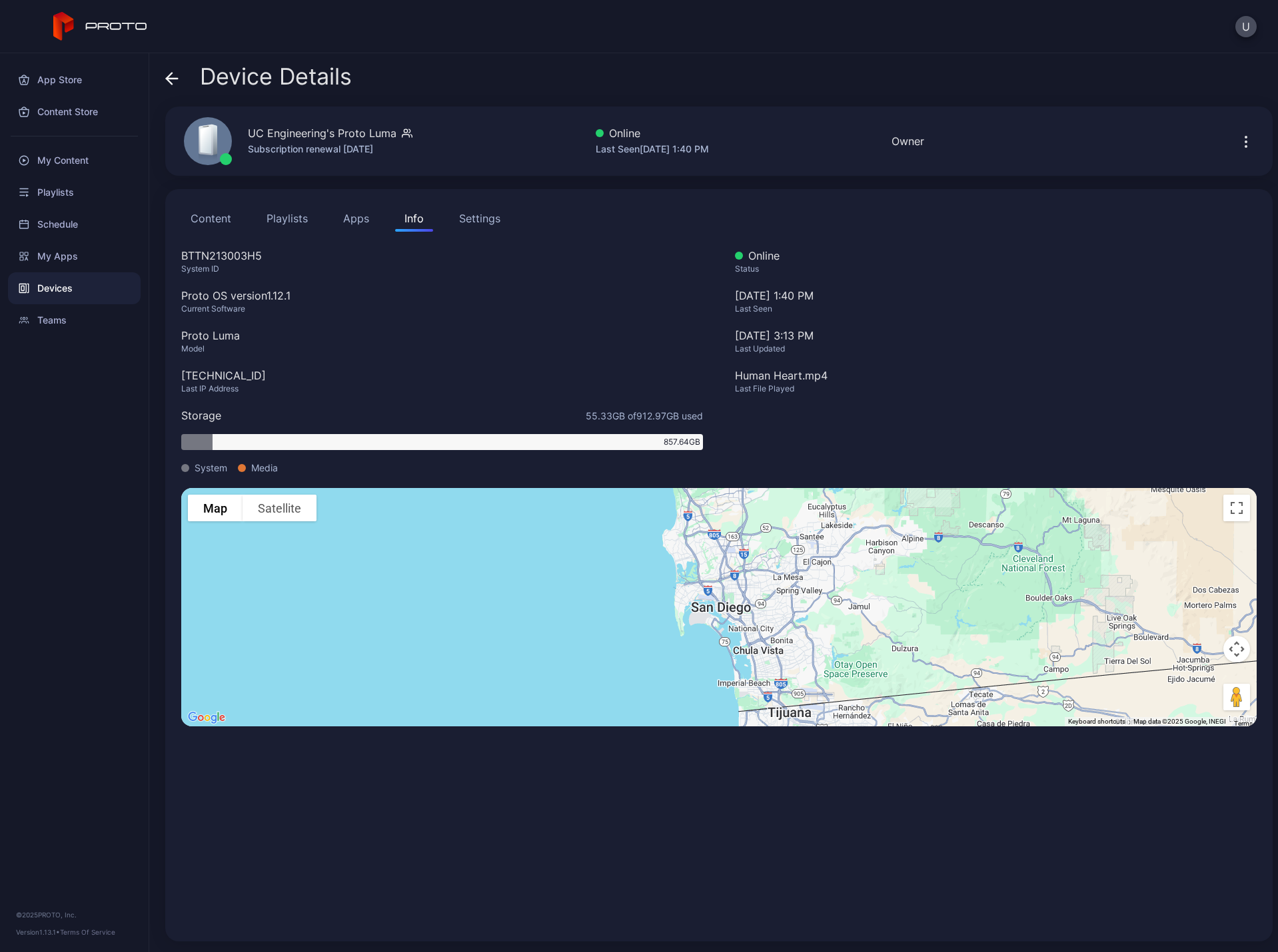
click at [477, 219] on div "Settings" at bounding box center [480, 218] width 42 height 16
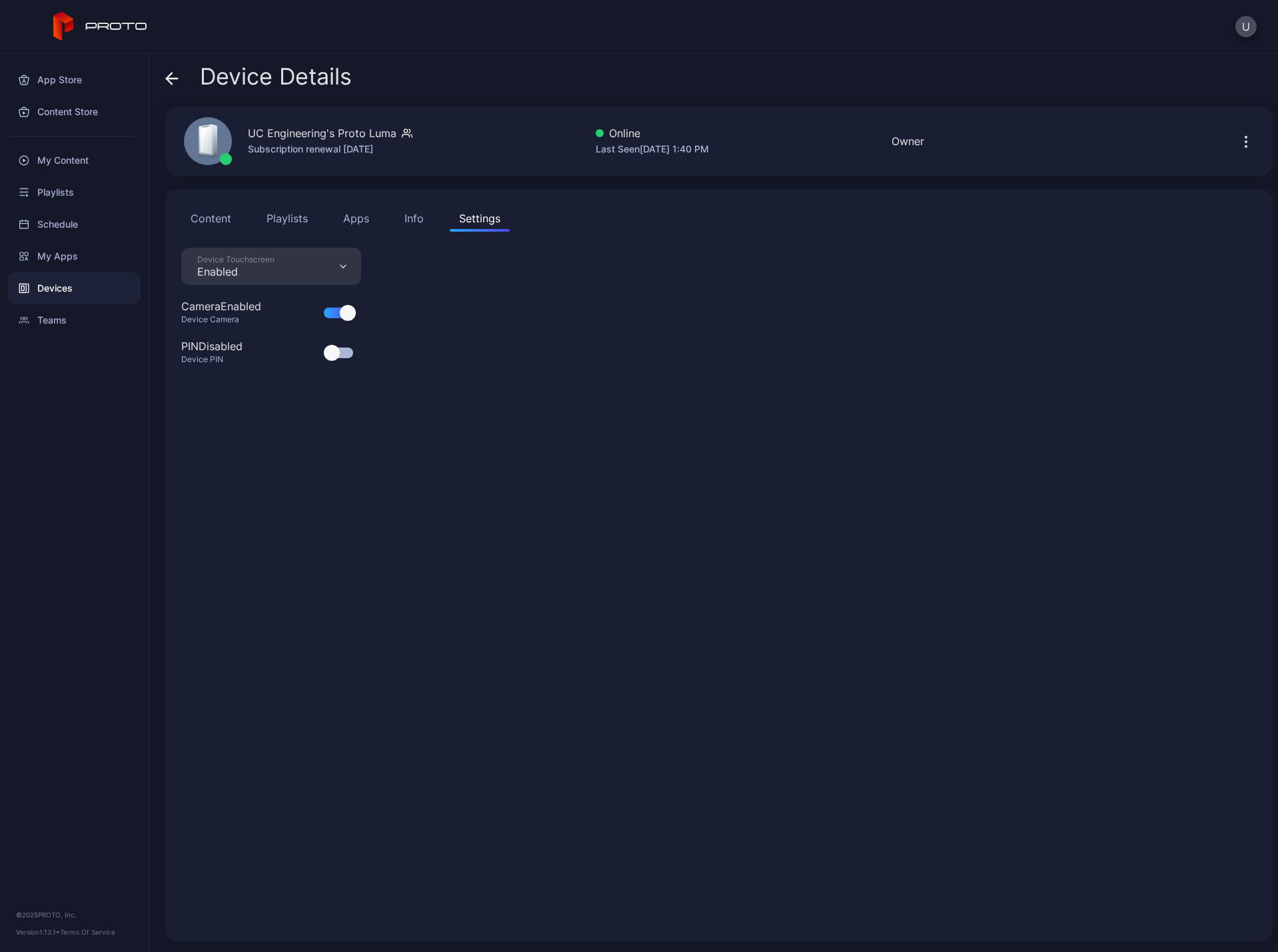
click at [415, 223] on div "Info" at bounding box center [414, 218] width 20 height 16
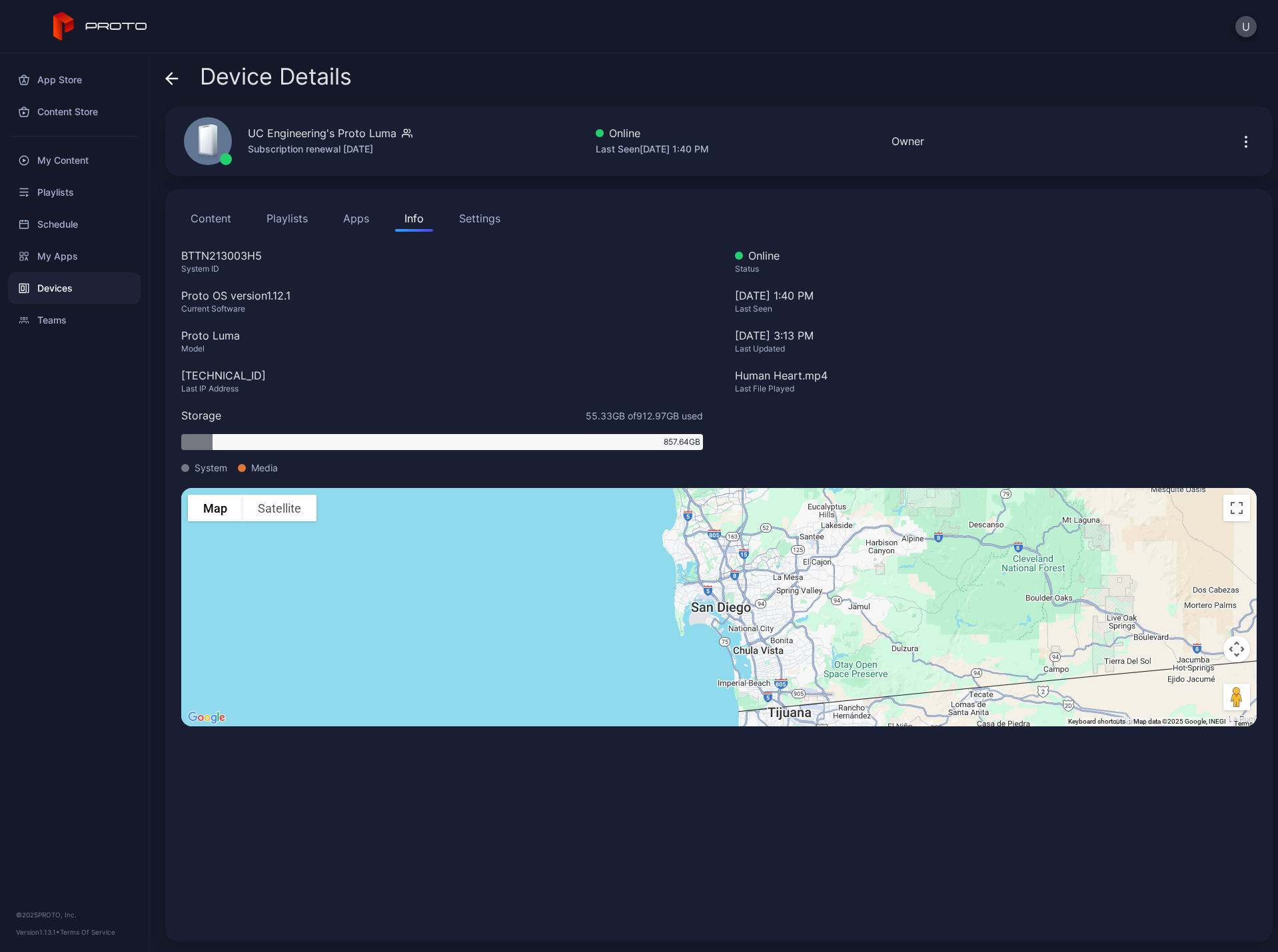
click at [51, 283] on div "Devices" at bounding box center [75, 288] width 133 height 32
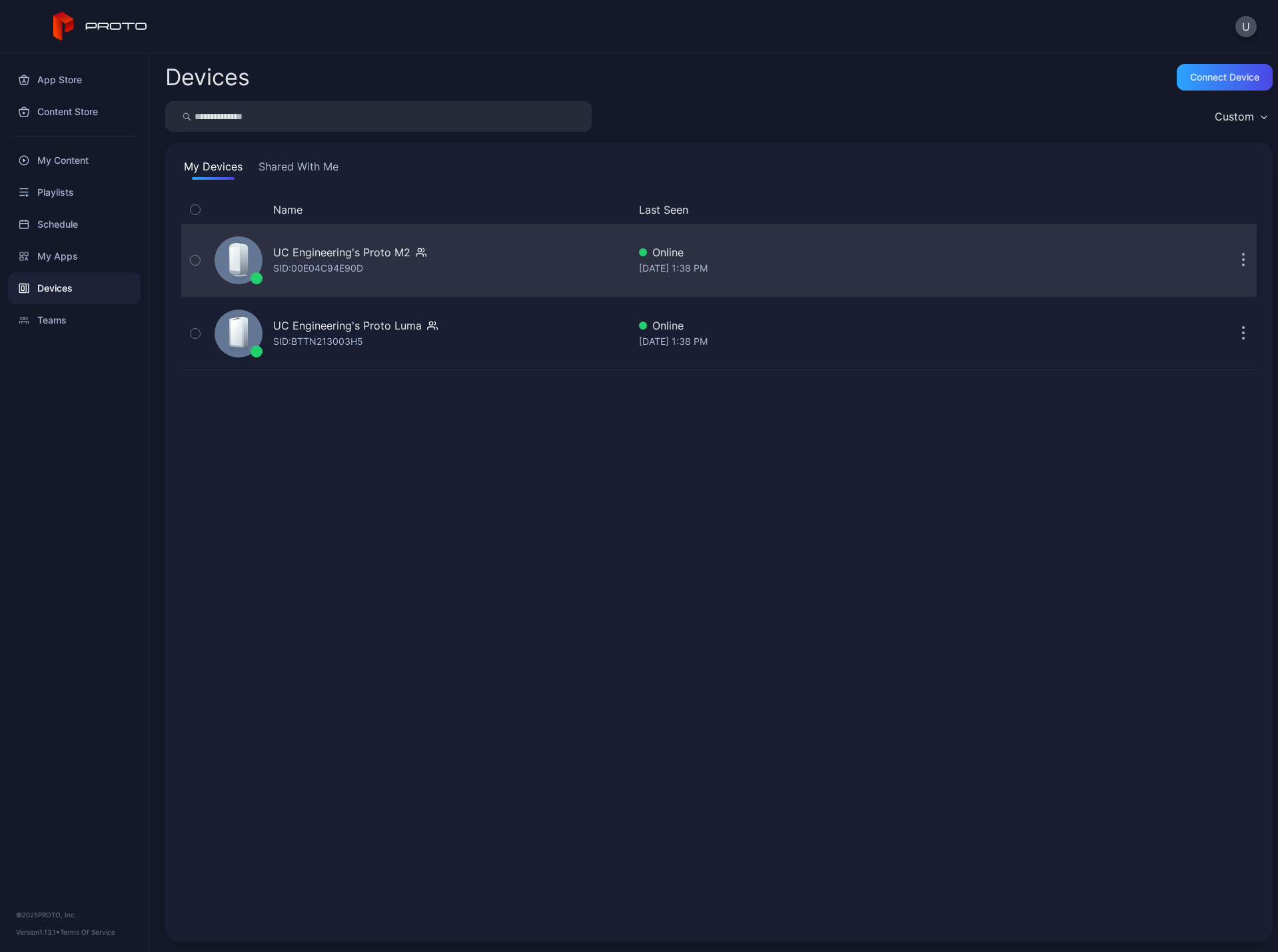
click at [1230, 254] on button "button" at bounding box center [1242, 260] width 26 height 26
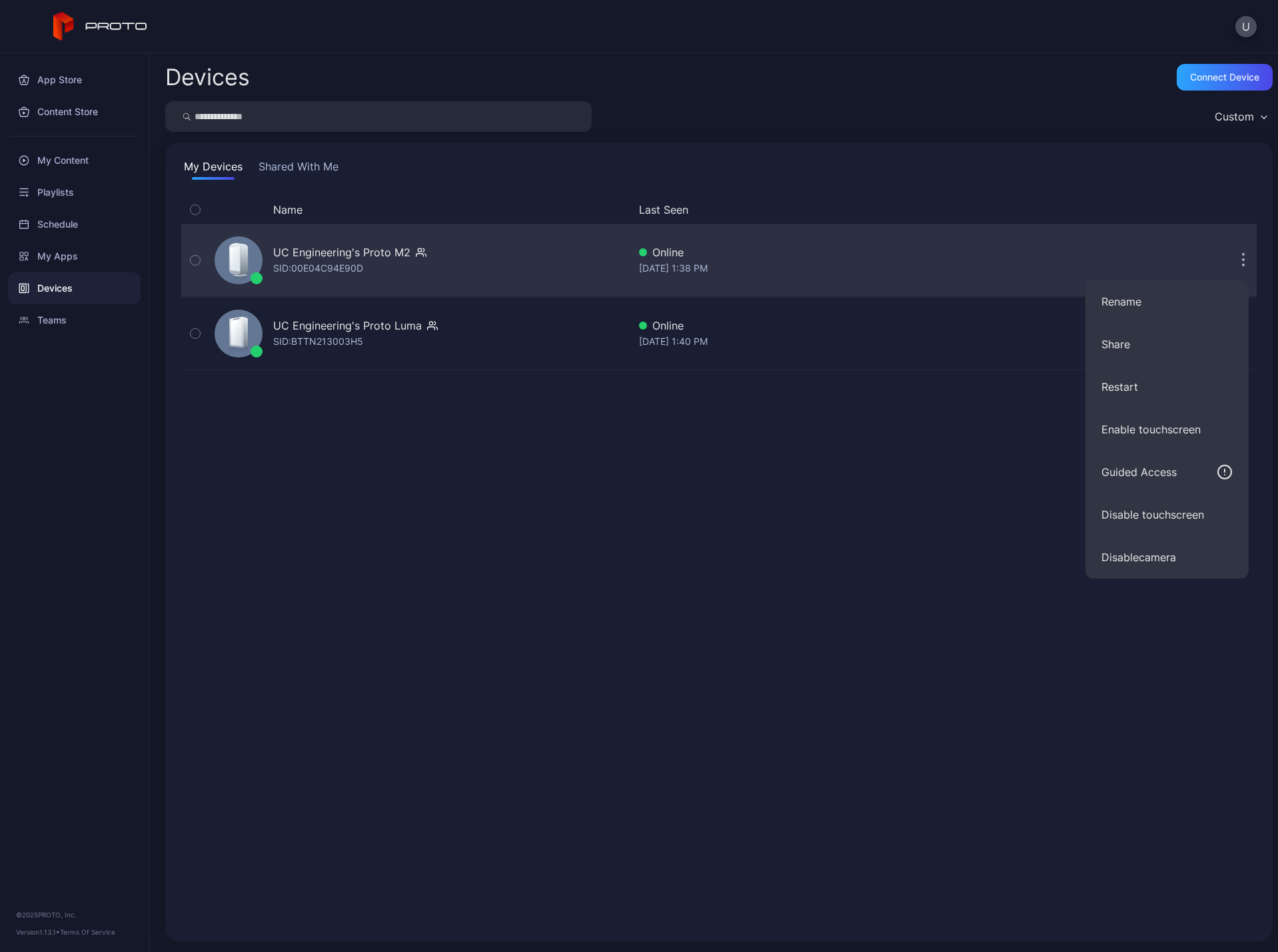
click at [760, 251] on div "Online" at bounding box center [863, 252] width 449 height 16
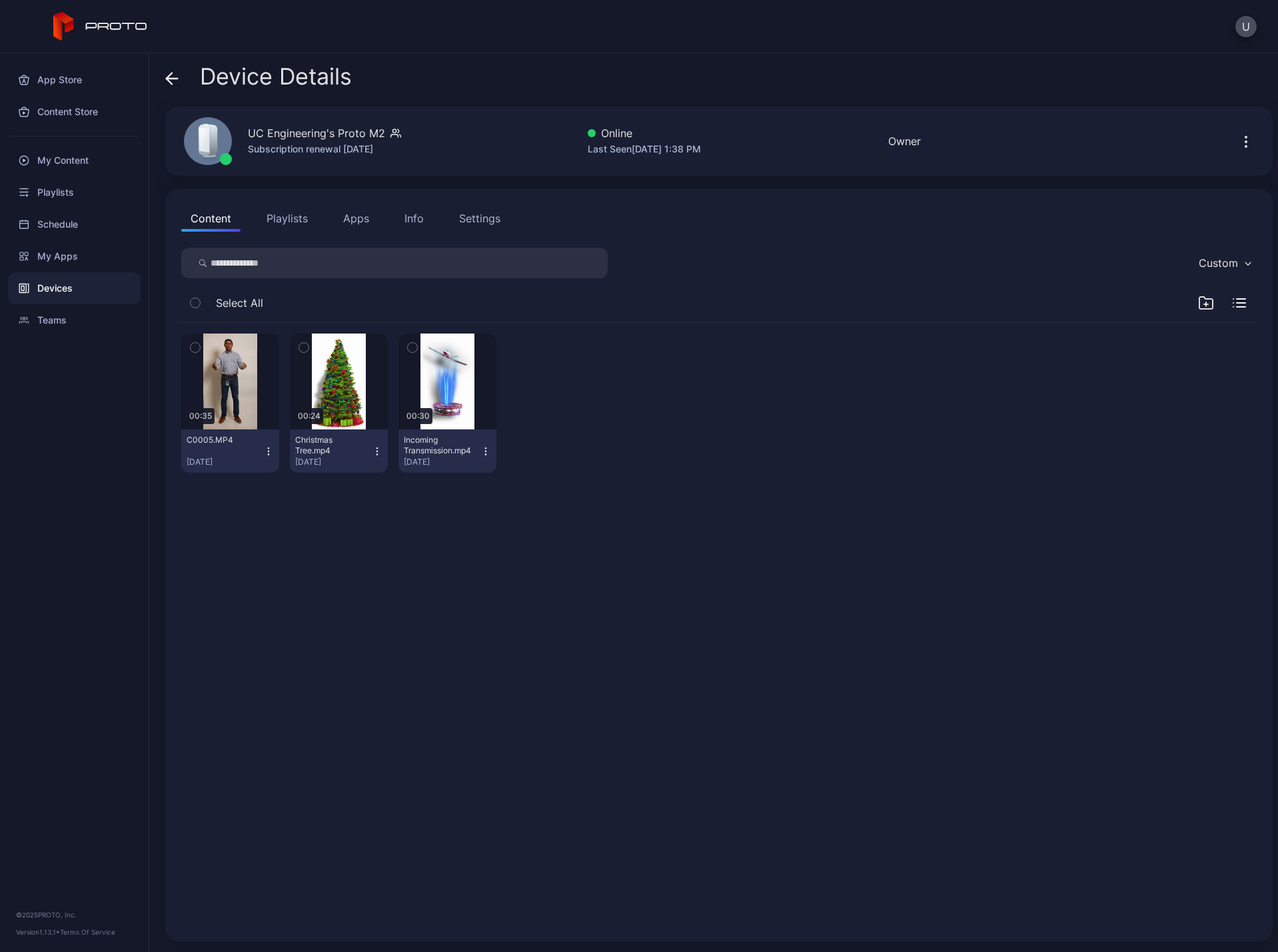
click at [477, 222] on div "Settings" at bounding box center [480, 218] width 42 height 16
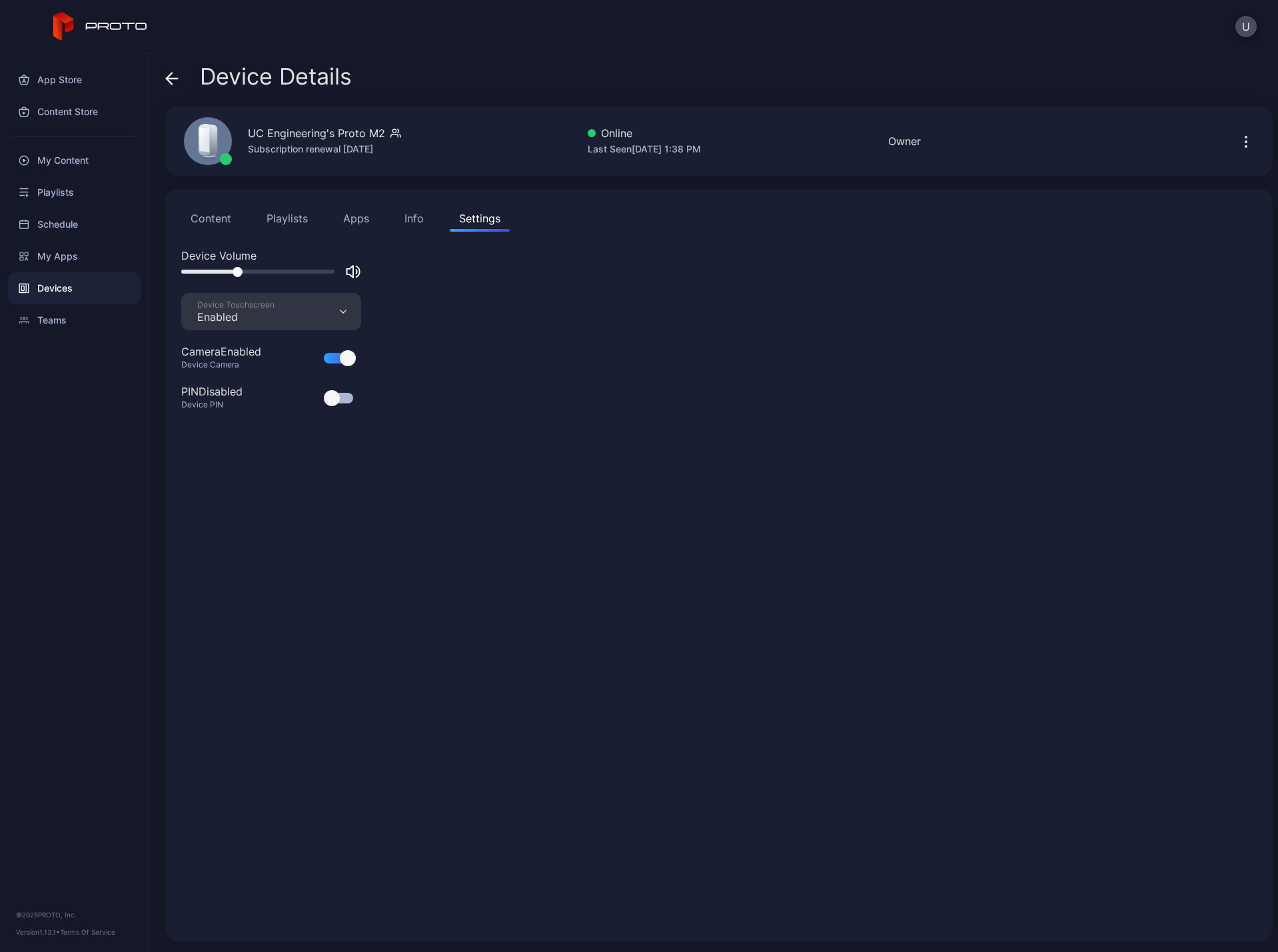
click at [409, 217] on div "Info" at bounding box center [414, 218] width 20 height 16
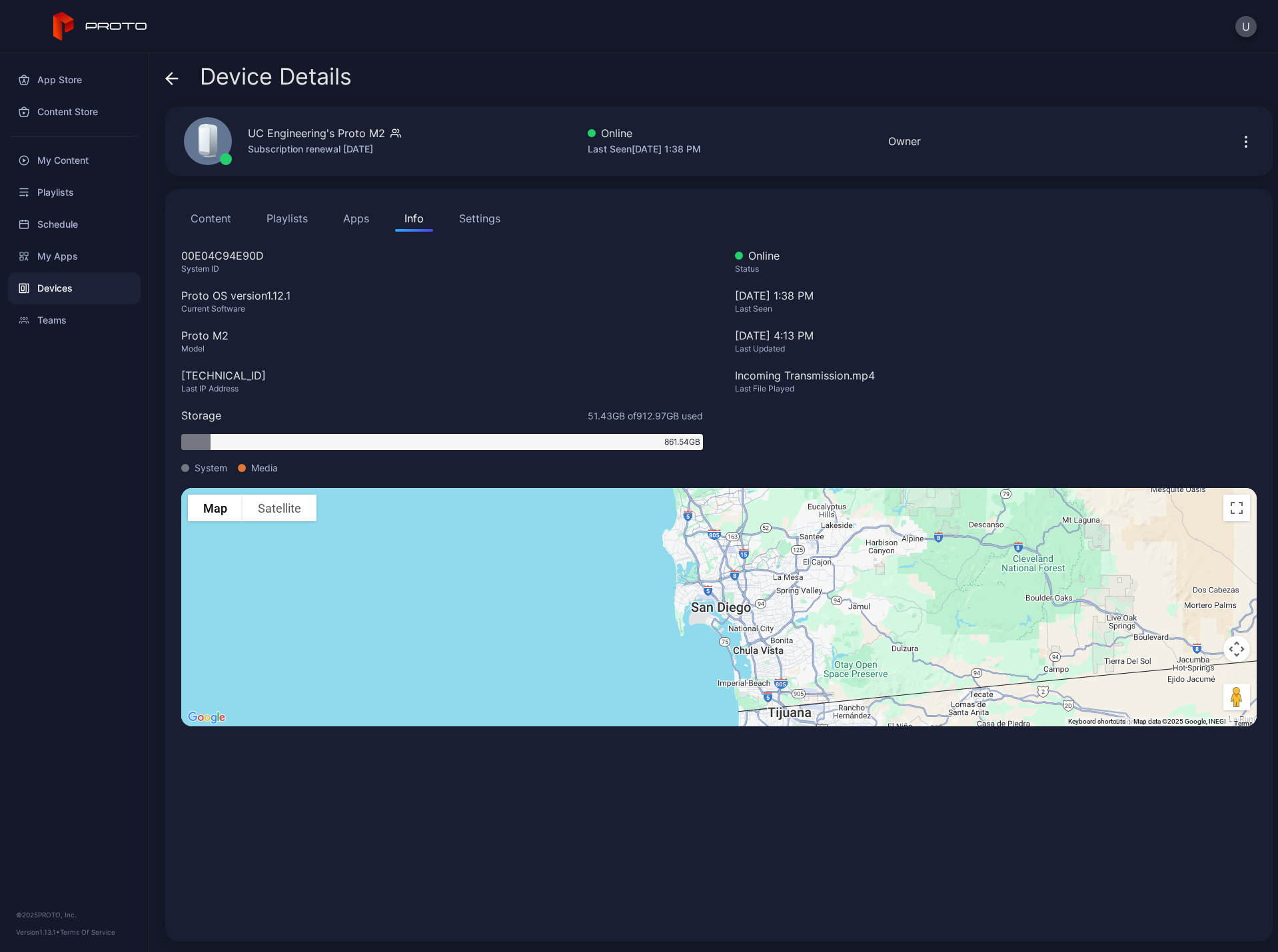
drag, startPoint x: 267, startPoint y: 374, endPoint x: 181, endPoint y: 380, distance: 86.2
click at [181, 380] on div "[TECHNICAL_ID]" at bounding box center [442, 375] width 522 height 16
copy div "[TECHNICAL_ID]"
click at [397, 290] on div "Proto OS version 1.12.1" at bounding box center [442, 295] width 522 height 16
click at [468, 223] on div "Settings" at bounding box center [480, 218] width 42 height 16
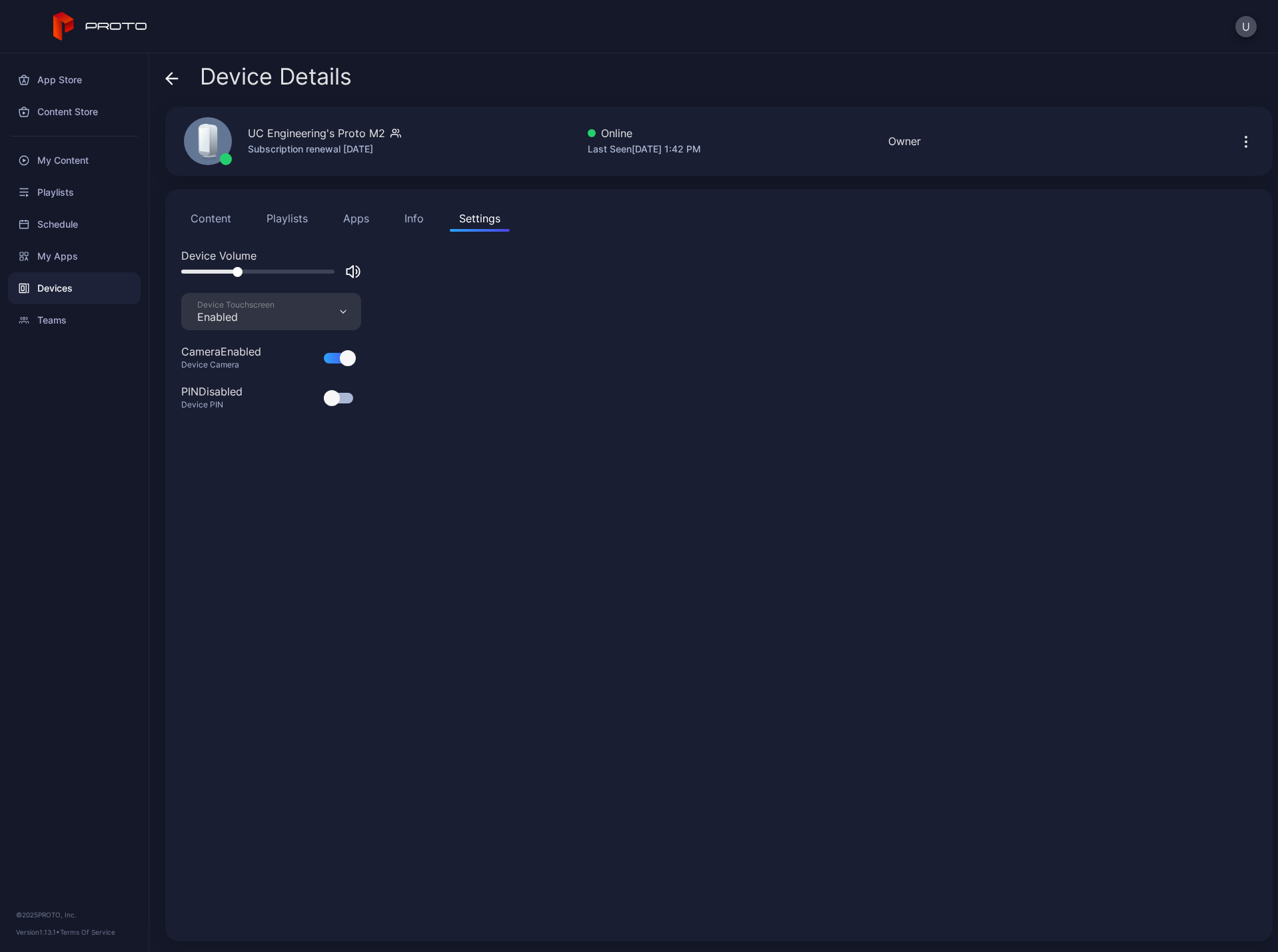
click at [421, 219] on div "Info" at bounding box center [414, 218] width 20 height 16
